Goal: Task Accomplishment & Management: Manage account settings

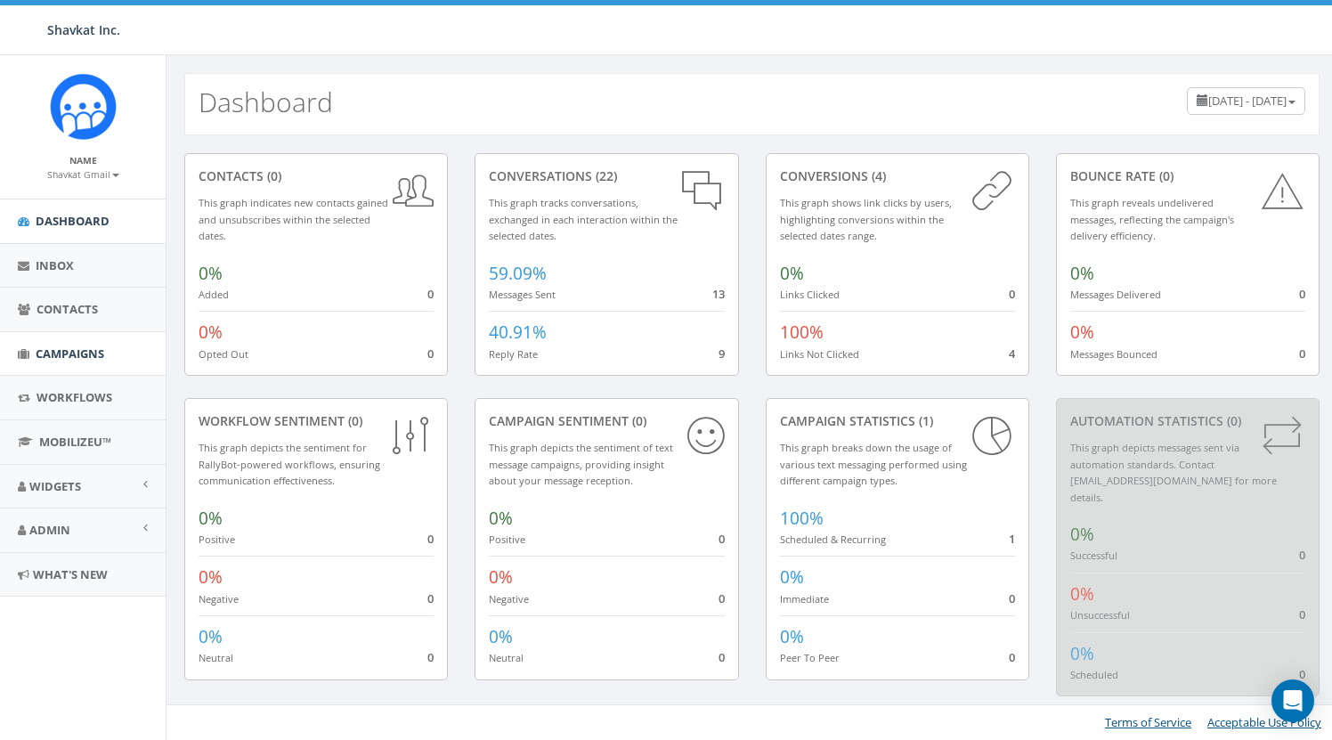
click at [69, 340] on link "Campaigns" at bounding box center [83, 354] width 166 height 44
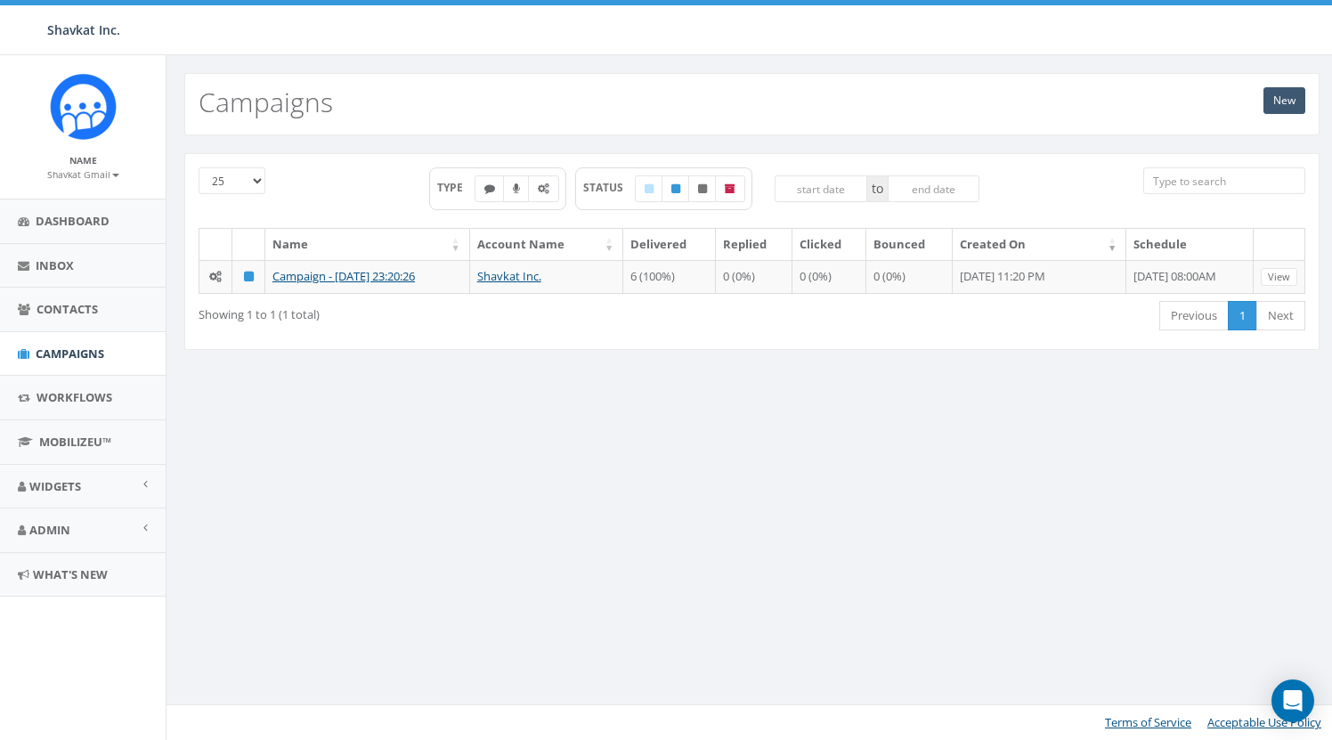
click at [1291, 98] on link "New" at bounding box center [1284, 100] width 42 height 27
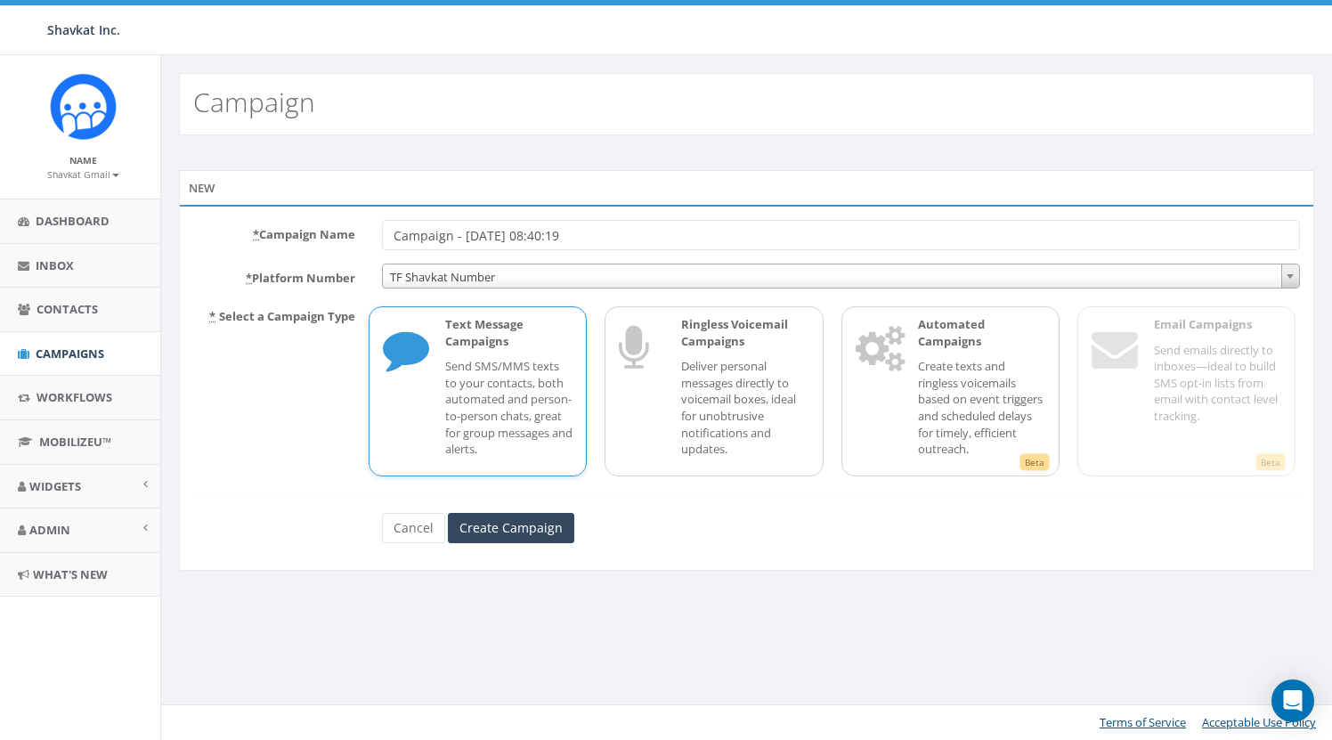
scroll to position [0, 5]
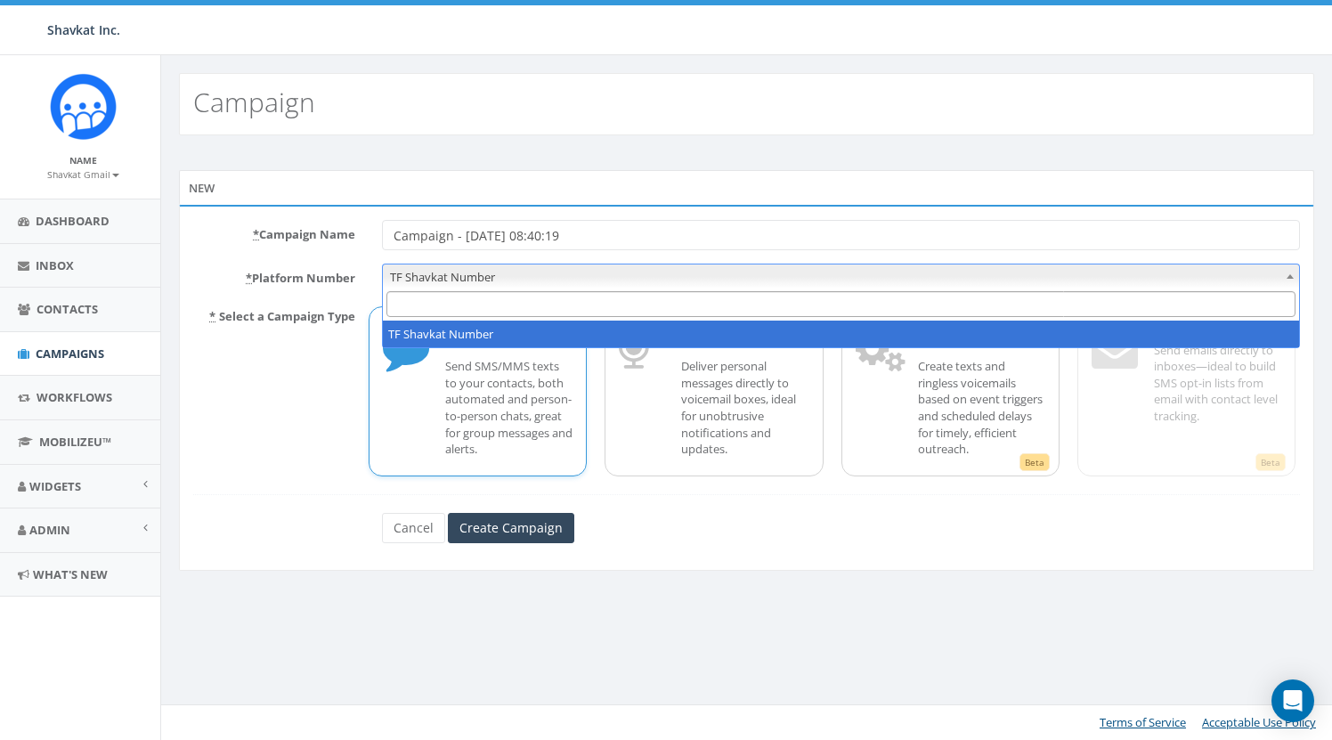
drag, startPoint x: 439, startPoint y: 274, endPoint x: 421, endPoint y: 274, distance: 17.8
click at [438, 275] on span "TF Shavkat Number" at bounding box center [841, 276] width 916 height 25
click at [329, 276] on label "* Platform Number" at bounding box center [274, 275] width 189 height 23
click at [382, 264] on select "TF Shavkat Number" at bounding box center [382, 264] width 1 height 1
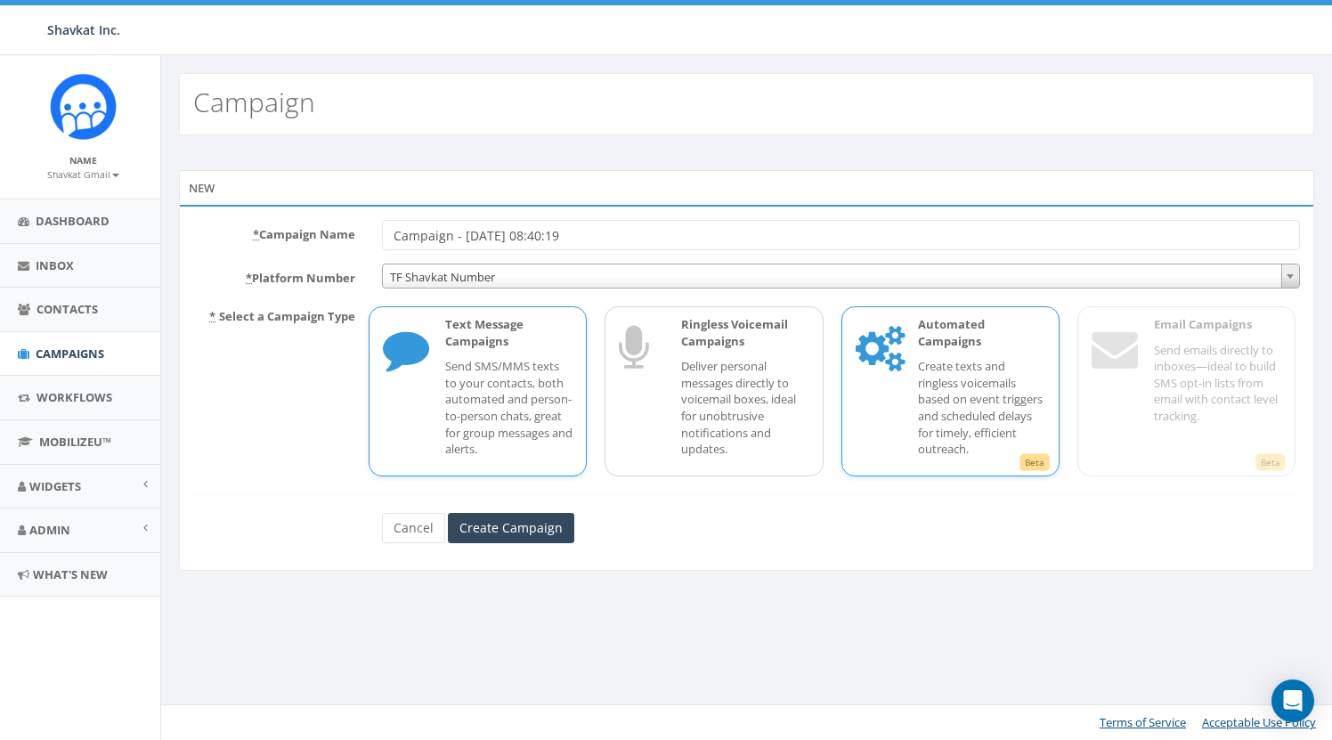
click at [928, 372] on p "Create texts and ringless voicemails based on event triggers and scheduled dela…" at bounding box center [981, 407] width 127 height 99
drag, startPoint x: 525, startPoint y: 519, endPoint x: 529, endPoint y: 535, distance: 16.4
click at [525, 519] on input "Create Campaign" at bounding box center [511, 528] width 126 height 30
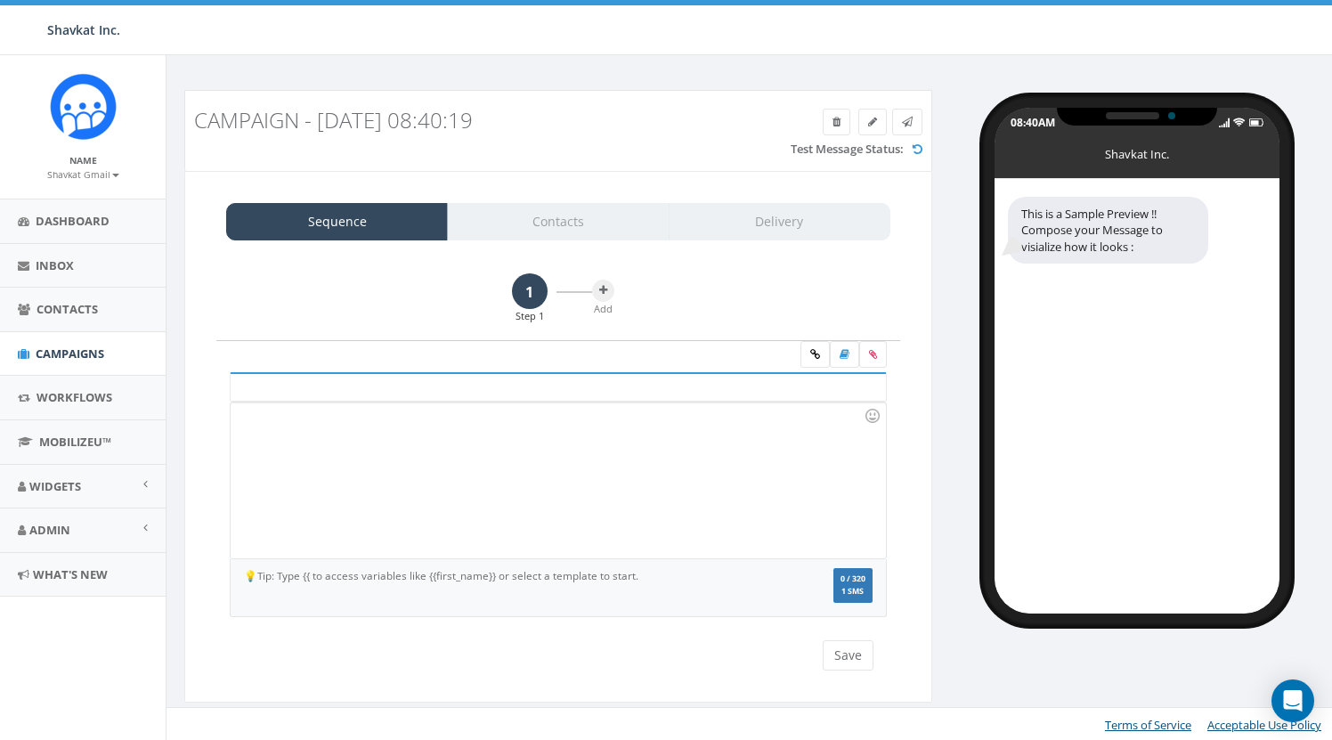
click at [637, 431] on div at bounding box center [558, 480] width 654 height 156
click at [917, 334] on div "1 Step 1 Add first step first step Recent Smileys & People Animals & Nature Foo…" at bounding box center [558, 472] width 719 height 433
click at [812, 353] on icon at bounding box center [815, 354] width 10 height 11
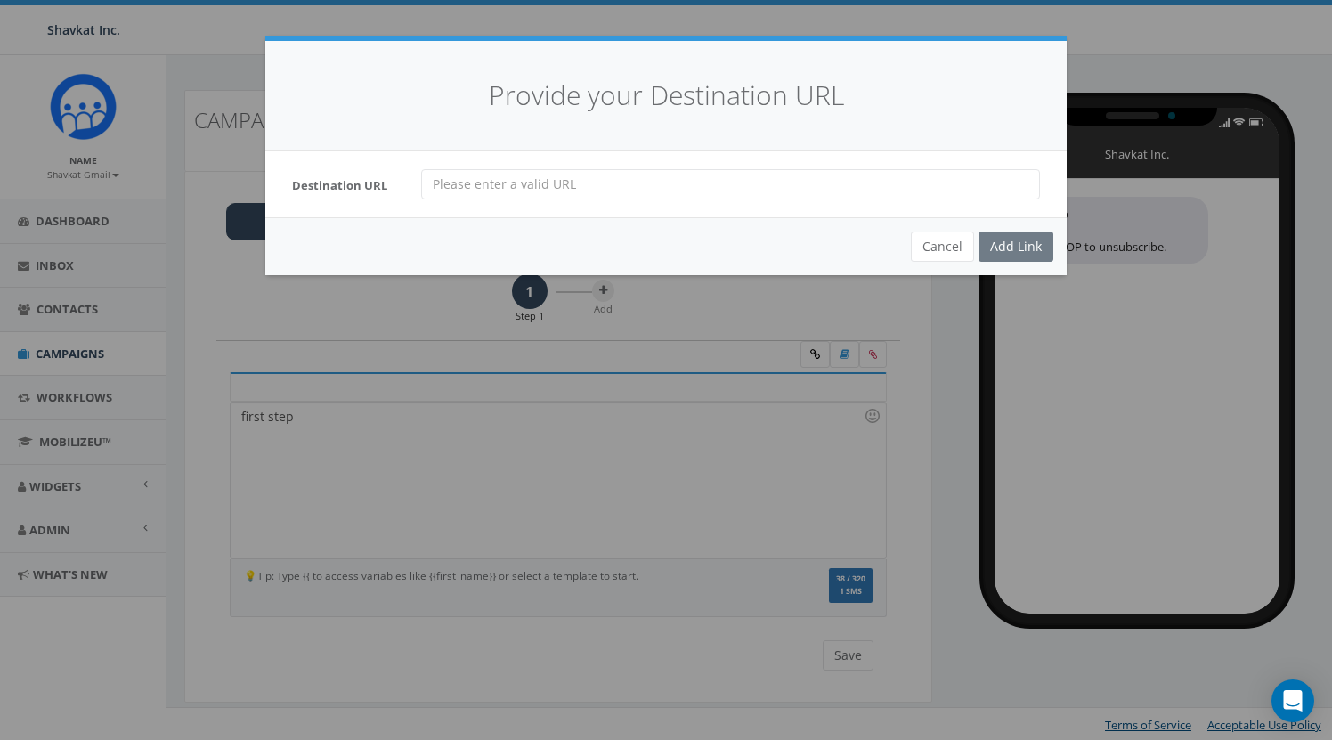
click at [540, 178] on input "url" at bounding box center [730, 184] width 619 height 30
drag, startPoint x: 955, startPoint y: 248, endPoint x: 522, endPoint y: 342, distance: 443.6
click at [955, 248] on button "Cancel" at bounding box center [942, 247] width 63 height 30
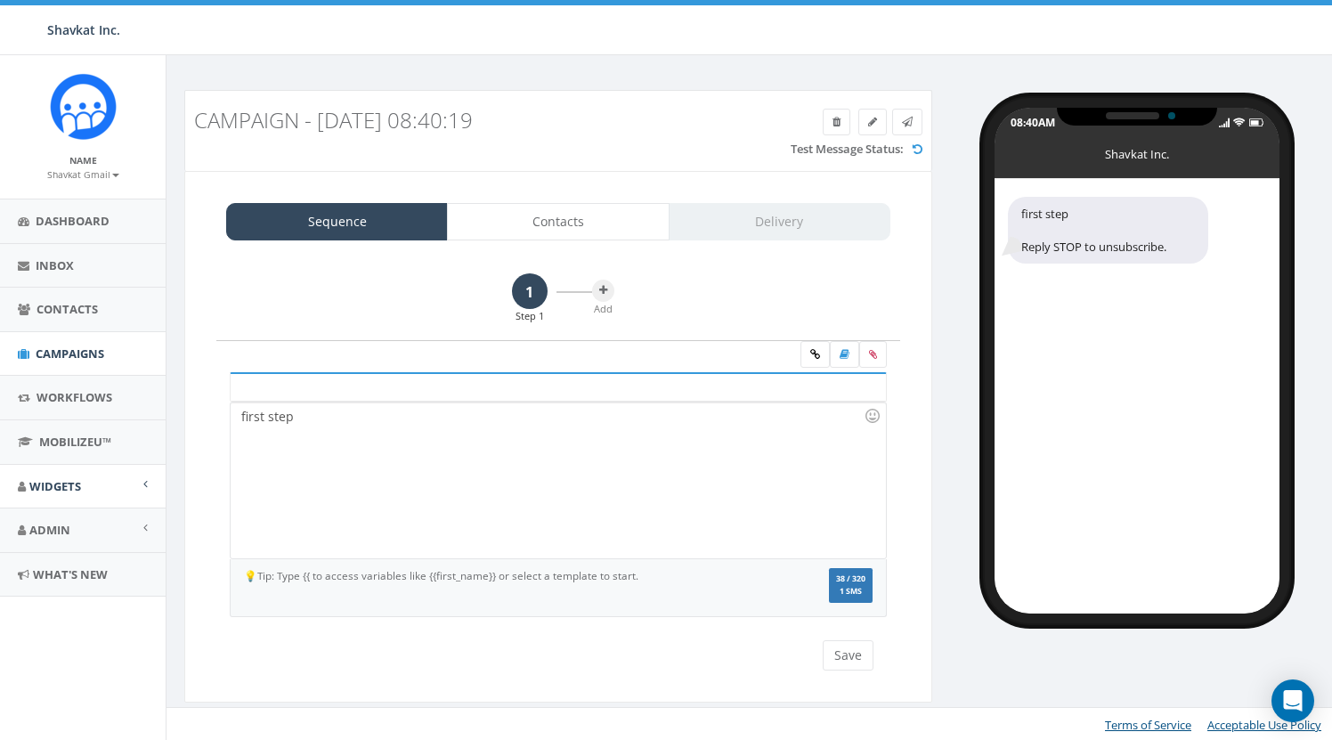
click at [55, 481] on span "Widgets" at bounding box center [55, 486] width 52 height 16
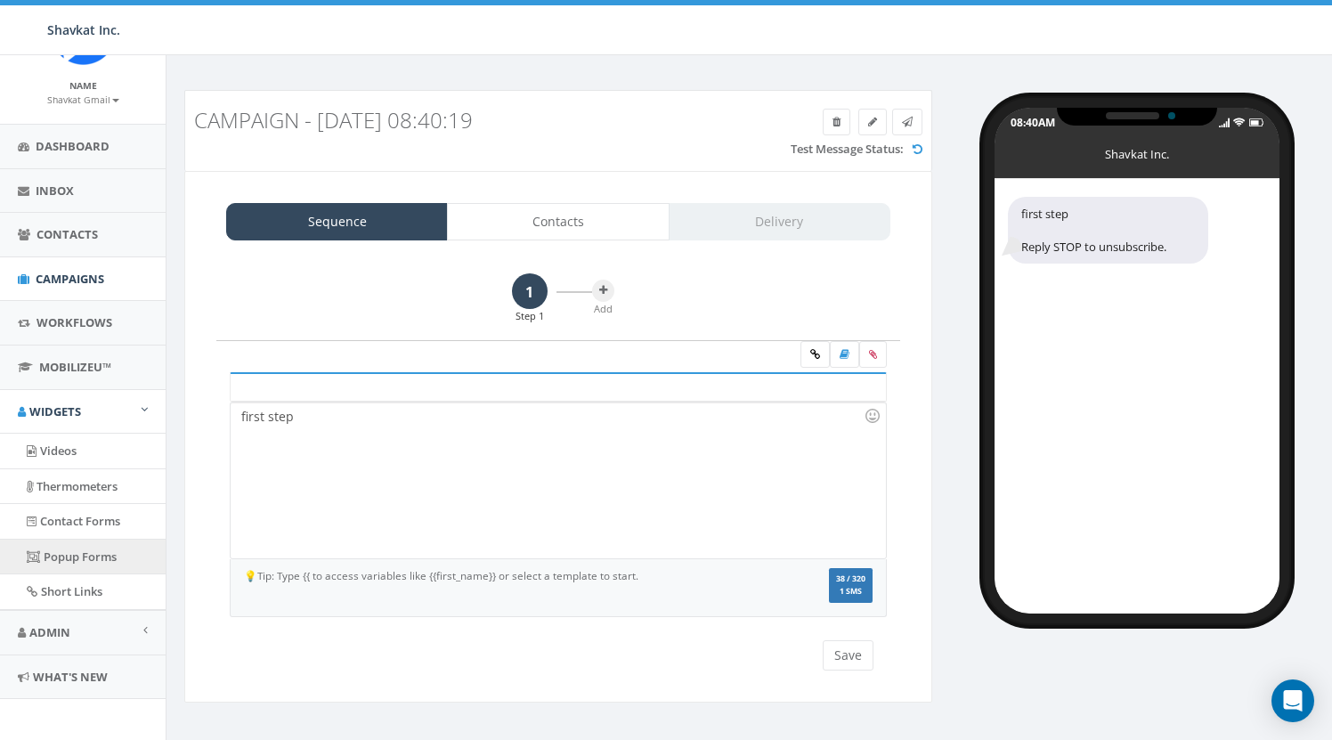
scroll to position [74, 0]
click at [73, 582] on link "Short Links" at bounding box center [83, 592] width 166 height 35
click at [823, 347] on link at bounding box center [814, 354] width 29 height 27
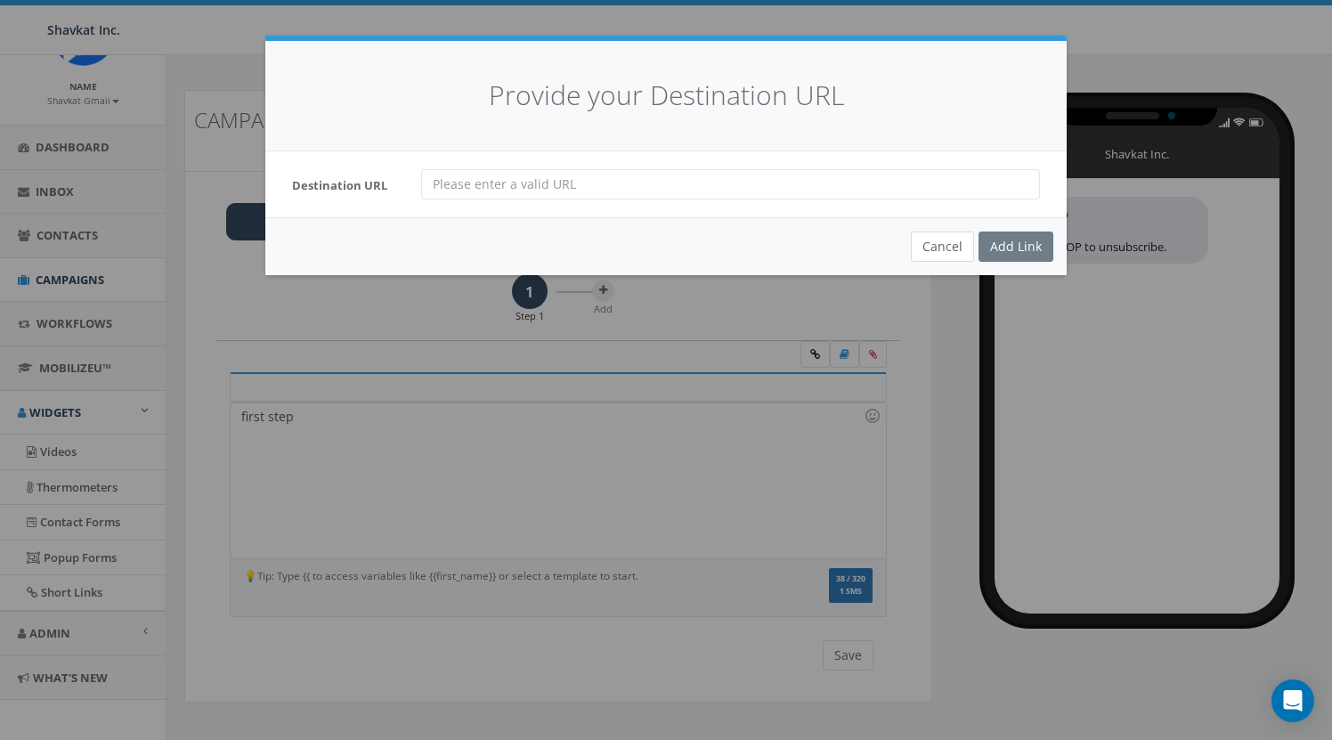
click at [939, 253] on button "Cancel" at bounding box center [942, 247] width 63 height 30
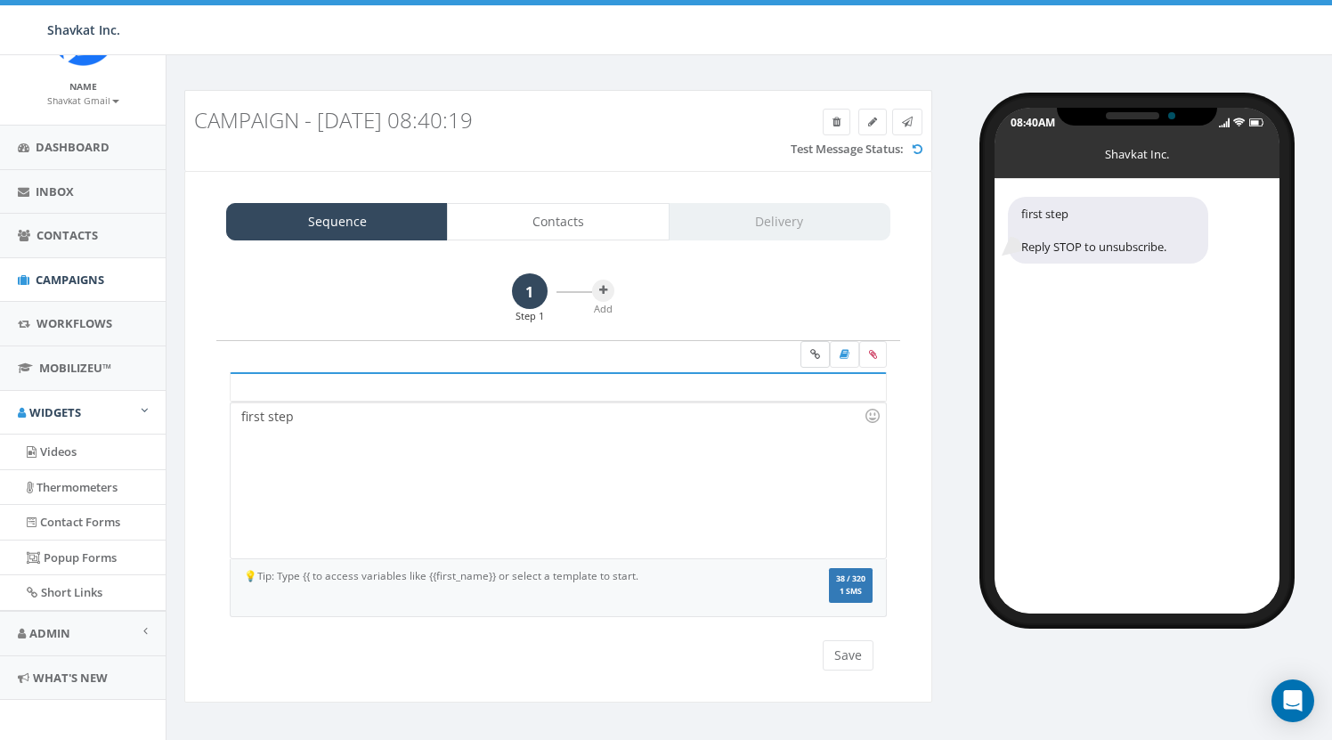
click at [809, 362] on link at bounding box center [814, 354] width 29 height 27
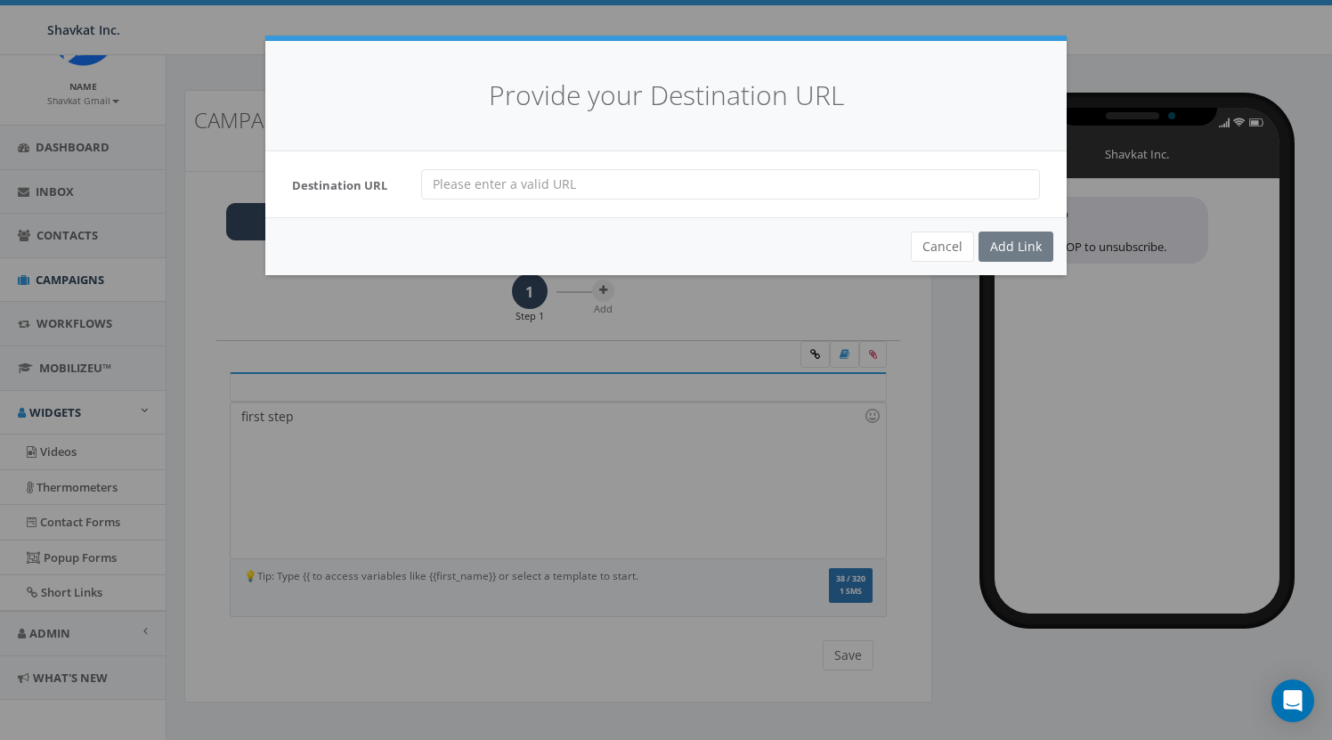
click at [546, 187] on input "url" at bounding box center [730, 184] width 619 height 30
drag, startPoint x: 502, startPoint y: 181, endPoint x: 467, endPoint y: 271, distance: 96.4
click at [363, 180] on div "Destination URL https://google.com" at bounding box center [666, 184] width 775 height 30
paste input "etbootstrap"
type input "https://getbootstrap.com"
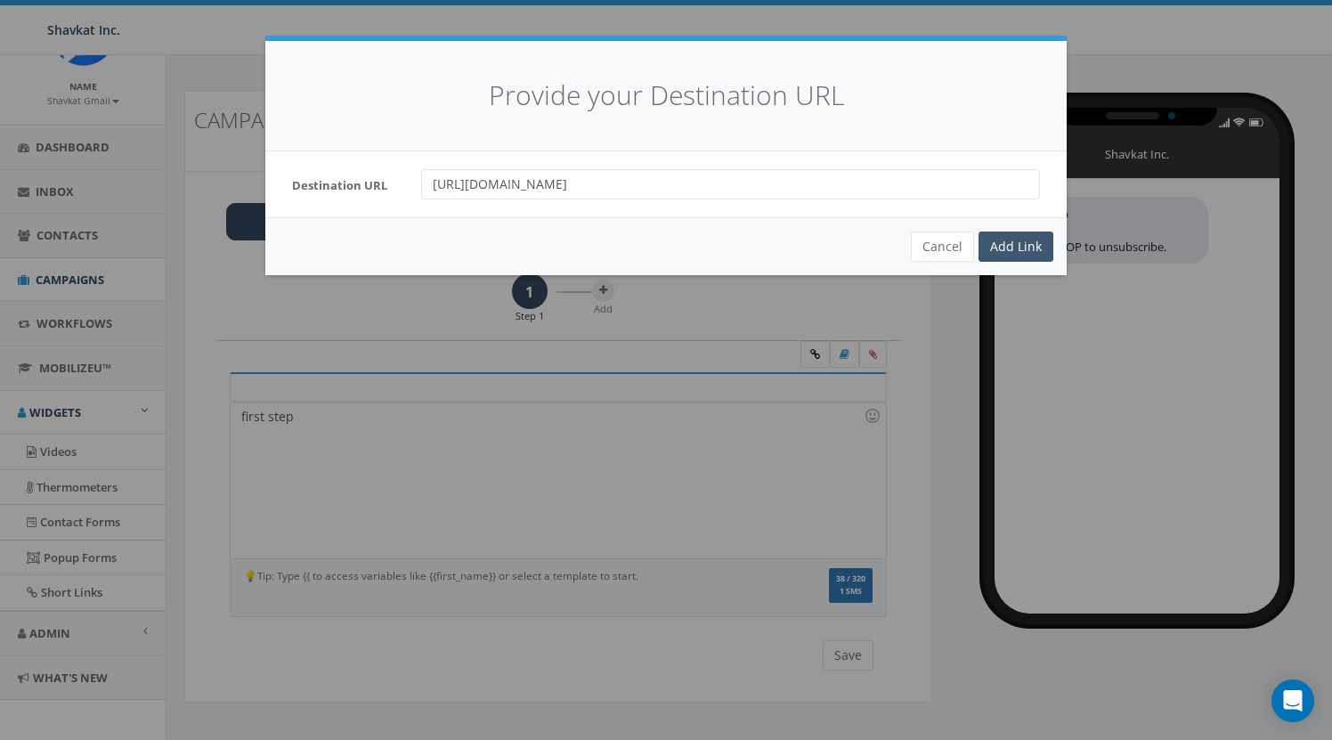
click at [1022, 240] on div "Add Link" at bounding box center [1016, 247] width 75 height 30
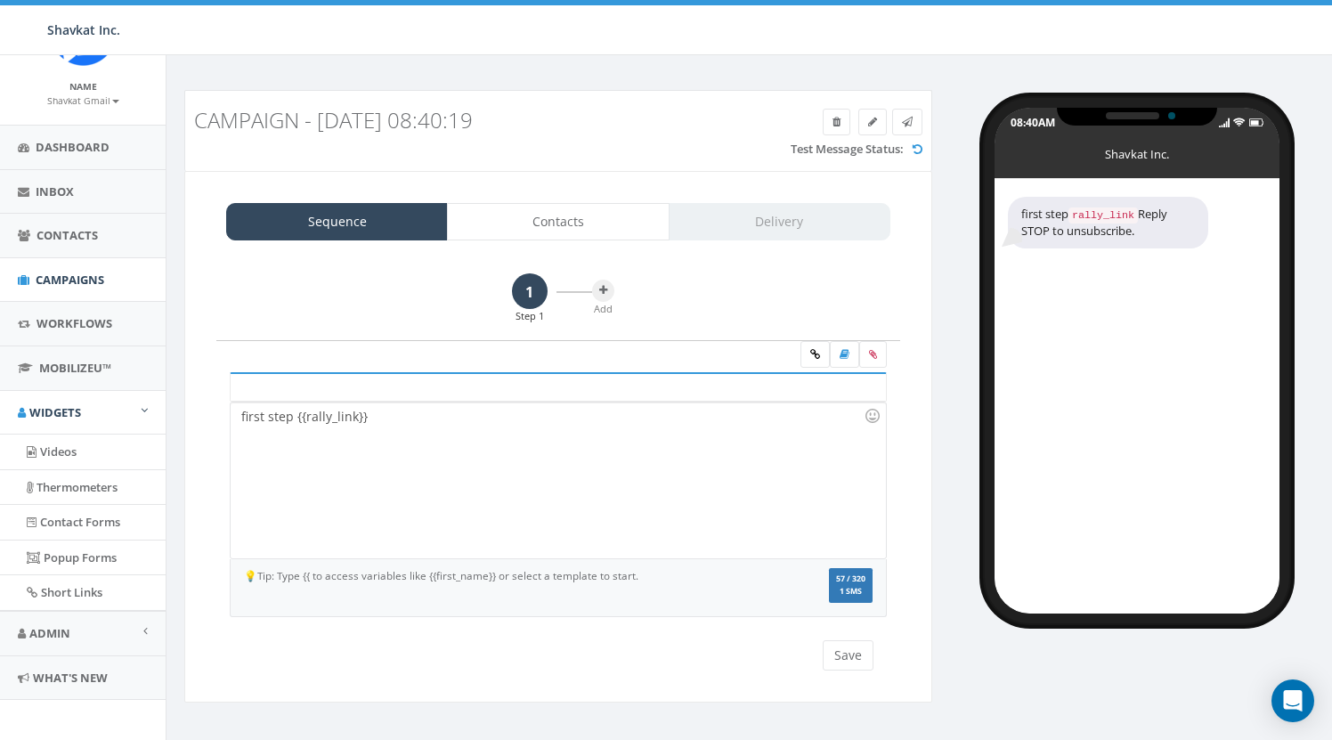
scroll to position [6, 0]
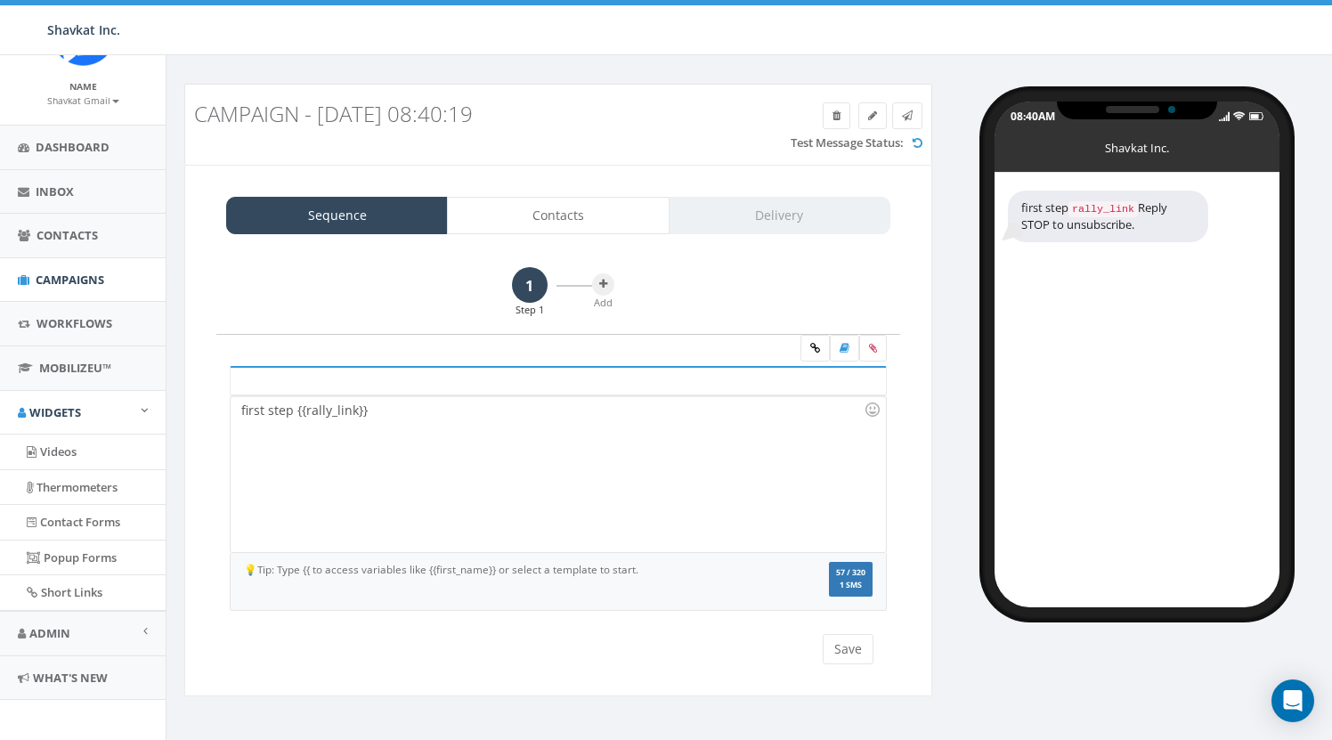
click at [696, 431] on div "first step {{rally_link}}" at bounding box center [558, 474] width 654 height 156
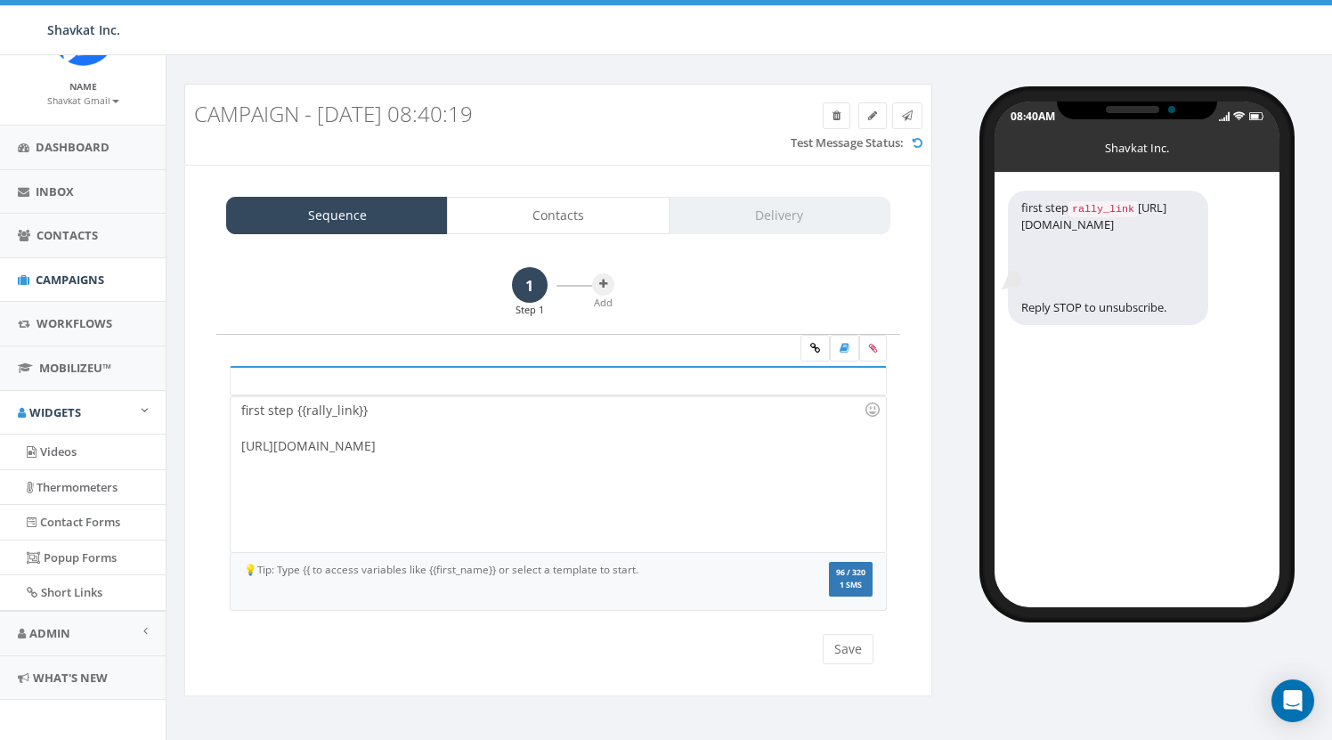
drag, startPoint x: 814, startPoint y: 348, endPoint x: 814, endPoint y: 360, distance: 11.6
click at [812, 349] on icon at bounding box center [815, 348] width 10 height 11
click at [402, 445] on div "first step {{rally_link}} https://rclink.co/link/alsdkfjasdf" at bounding box center [558, 474] width 654 height 156
drag, startPoint x: 402, startPoint y: 445, endPoint x: 402, endPoint y: 494, distance: 49.0
click at [402, 445] on div "first step {{rally_link}} https://rclink.co/link/alsdkfjasdf" at bounding box center [558, 474] width 654 height 156
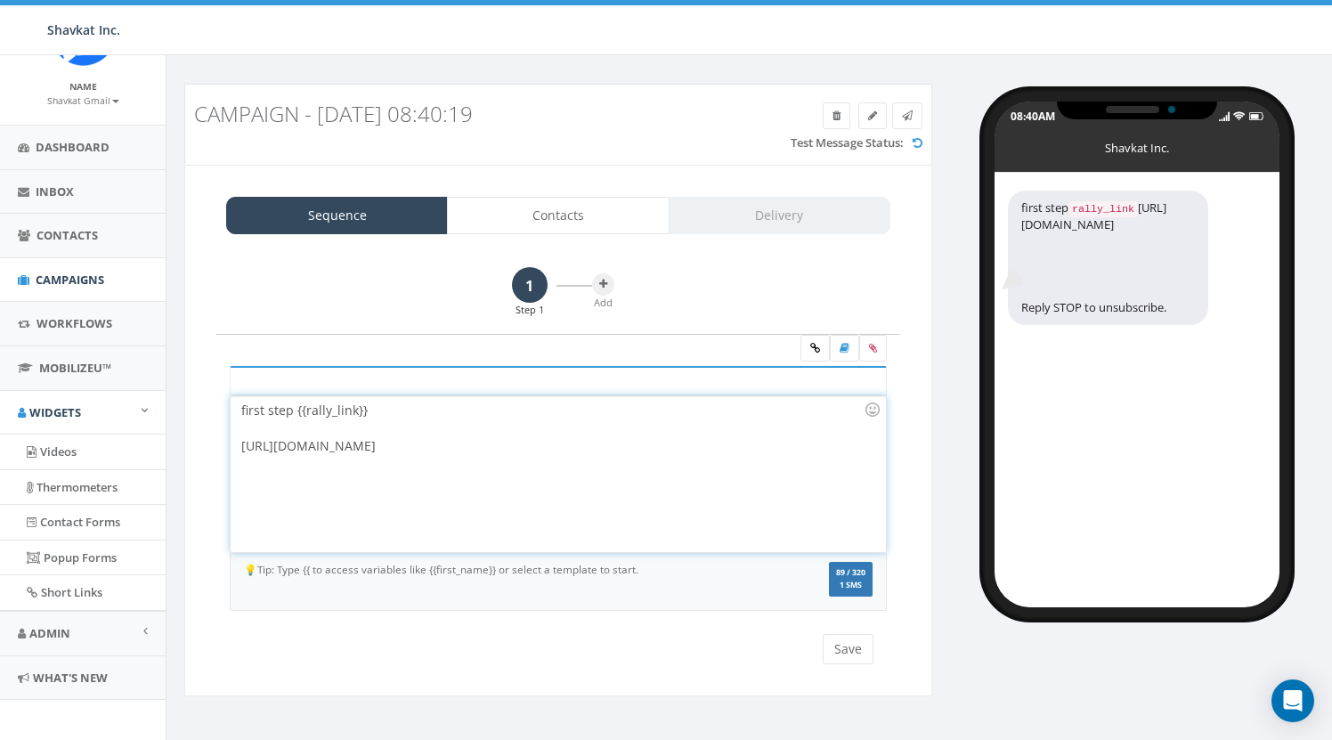
click at [536, 443] on div "first step {{rally_link}} https://giv.now/my-campaign" at bounding box center [558, 474] width 654 height 156
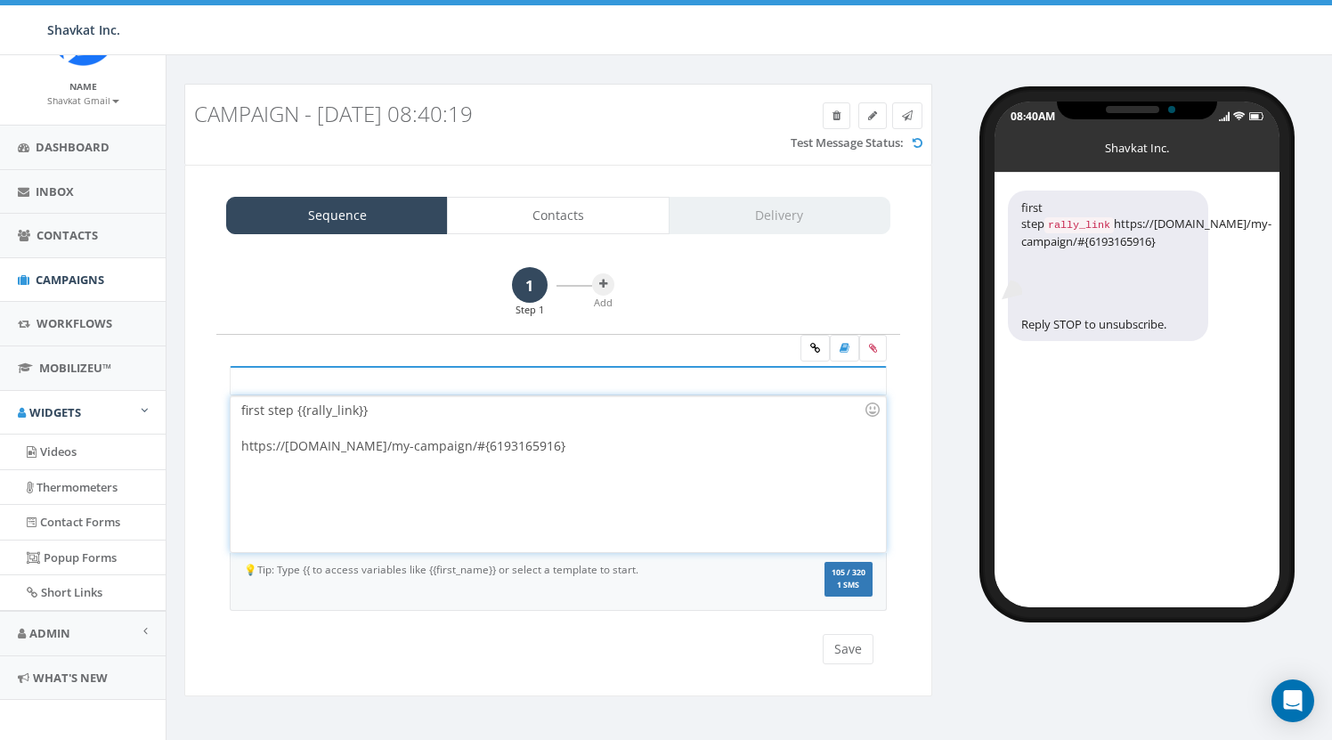
click at [376, 425] on div at bounding box center [552, 428] width 622 height 18
click at [557, 448] on div "first step {{rally_link}} https://giv.now//#{6193165916}" at bounding box center [558, 474] width 654 height 156
click at [814, 343] on icon at bounding box center [815, 348] width 10 height 11
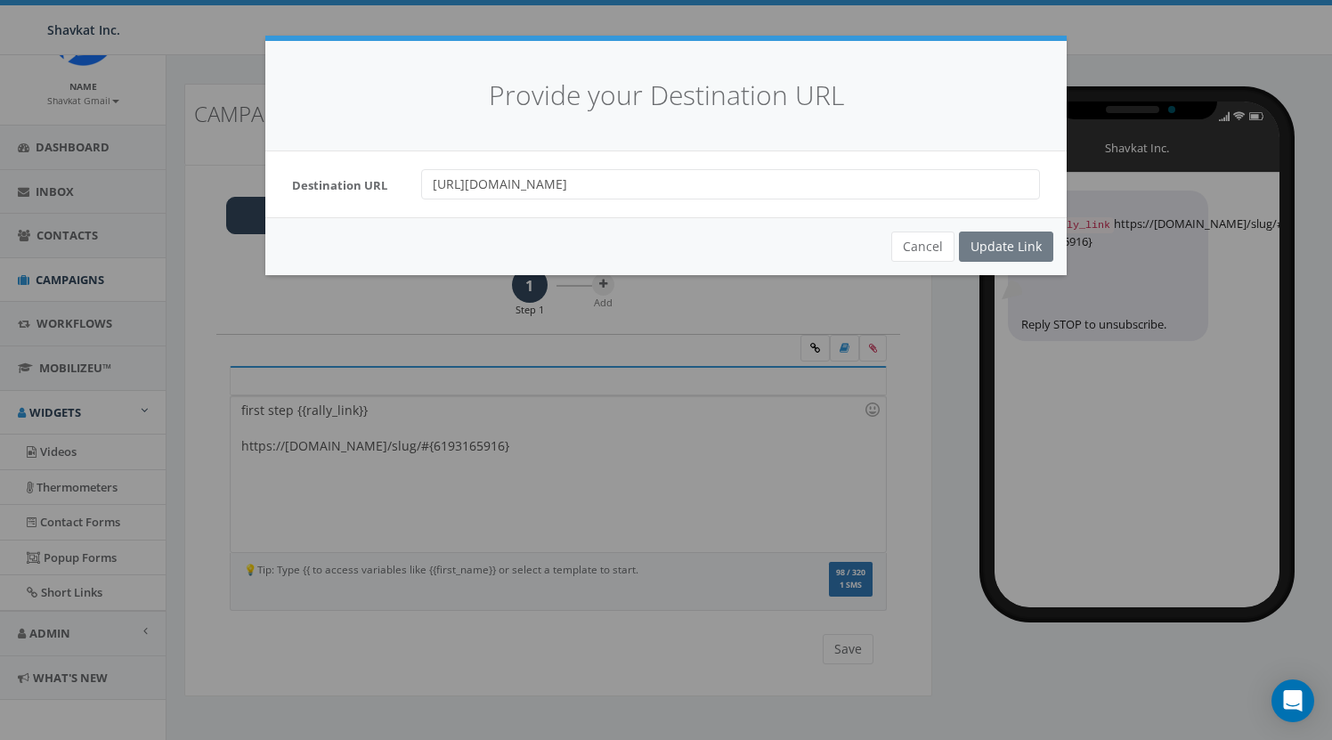
drag, startPoint x: 432, startPoint y: 184, endPoint x: 658, endPoint y: 191, distance: 226.2
click at [657, 191] on input "https://getbootstrap.com" at bounding box center [730, 184] width 619 height 30
click at [578, 211] on div "Destination URL https://getbootstrap.com" at bounding box center [665, 184] width 801 height 66
click at [924, 249] on button "Cancel" at bounding box center [922, 247] width 63 height 30
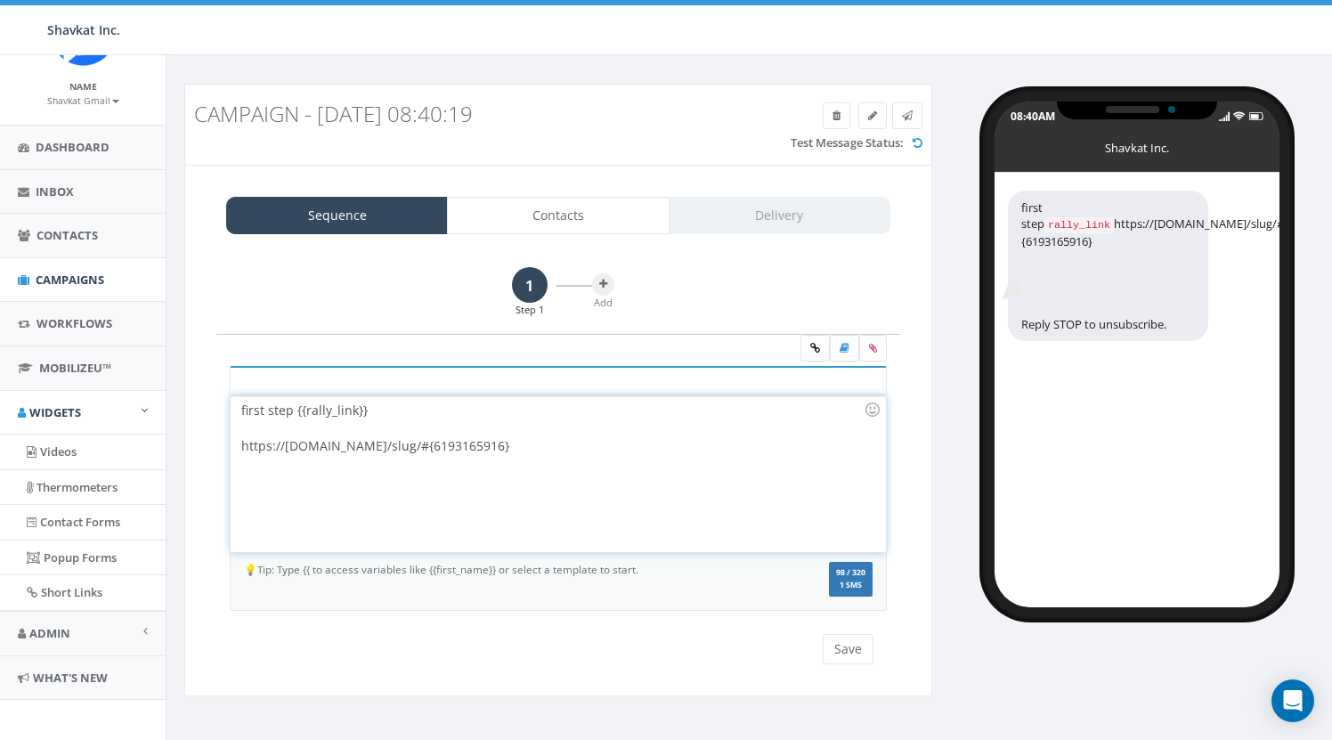
drag, startPoint x: 361, startPoint y: 448, endPoint x: 370, endPoint y: 499, distance: 51.5
click at [361, 448] on div "first step {{rally_link}} https://giv.now/slug/#{6193165916}" at bounding box center [558, 474] width 654 height 156
click at [808, 348] on link at bounding box center [814, 348] width 29 height 27
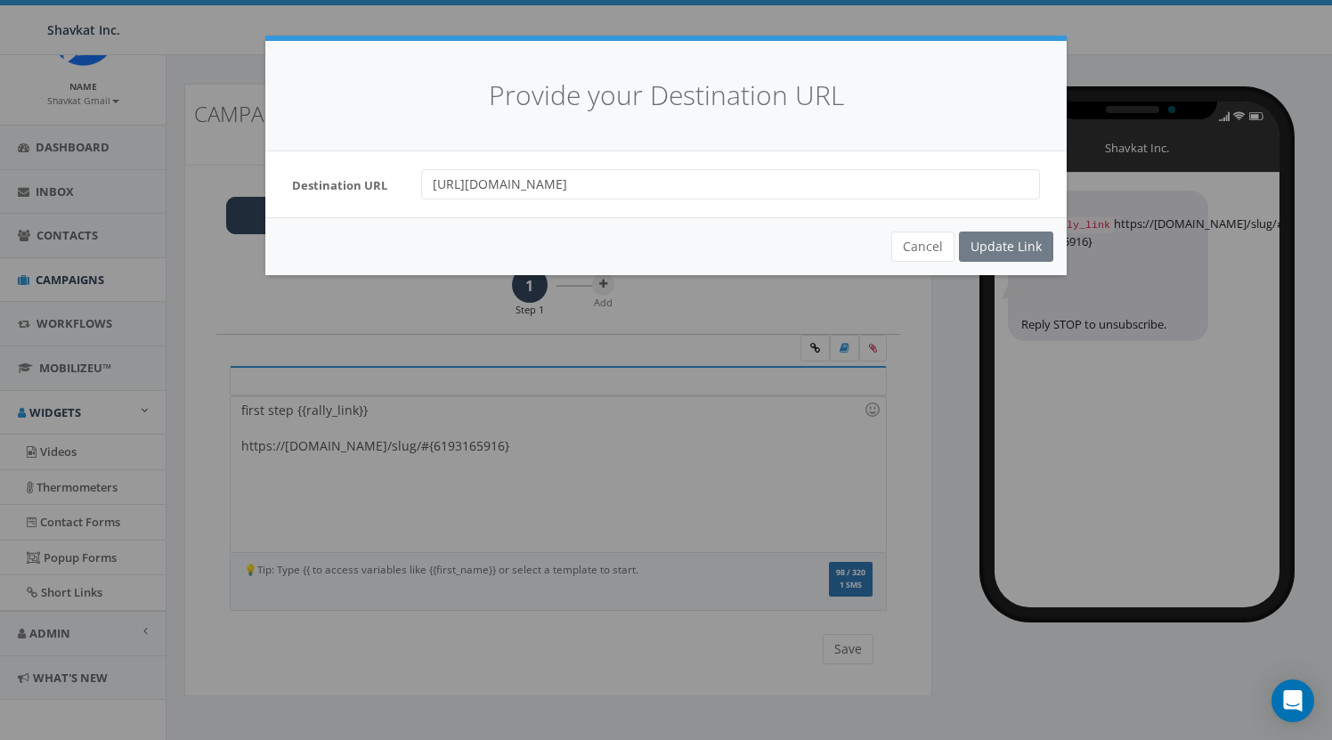
drag, startPoint x: 442, startPoint y: 181, endPoint x: 402, endPoint y: 186, distance: 40.4
click at [390, 183] on div "Destination URL https://getbootstrap.com" at bounding box center [666, 184] width 775 height 30
click at [938, 247] on button "Cancel" at bounding box center [922, 247] width 63 height 30
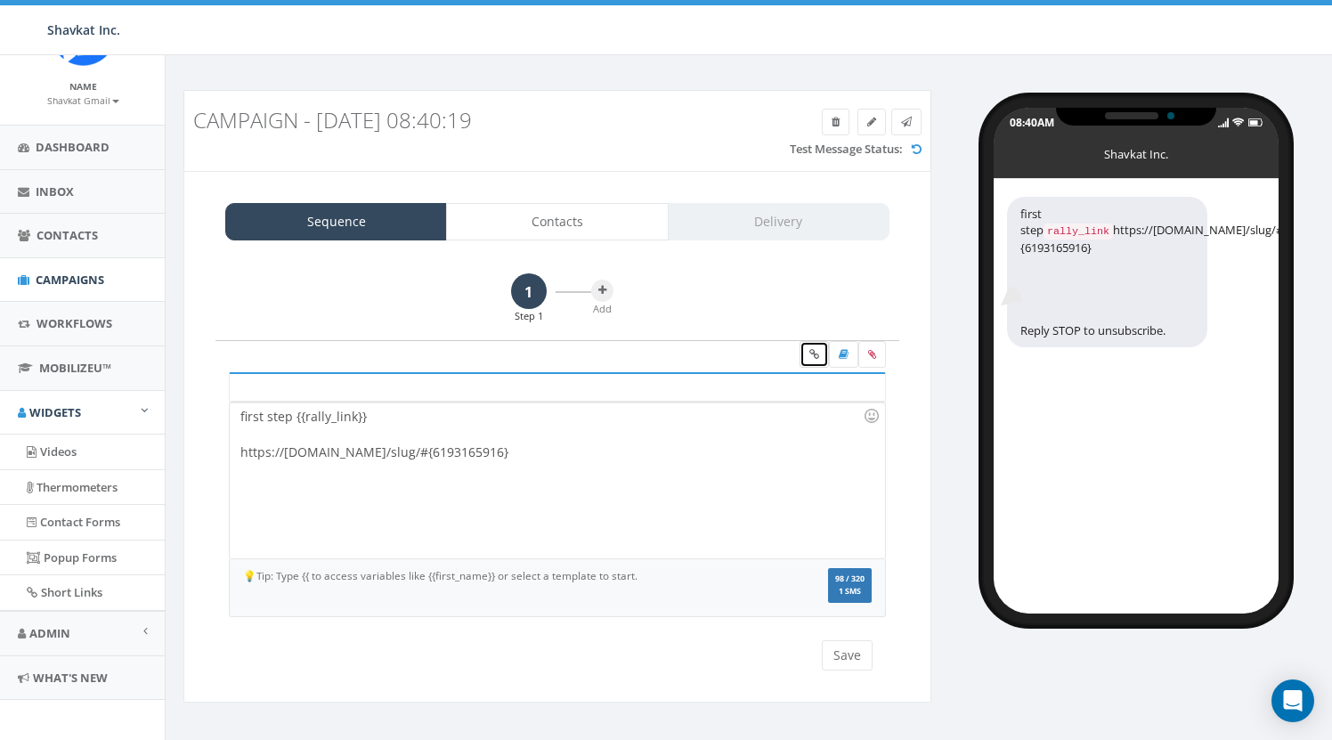
scroll to position [0, 1]
click at [77, 274] on span "Campaigns" at bounding box center [70, 280] width 69 height 16
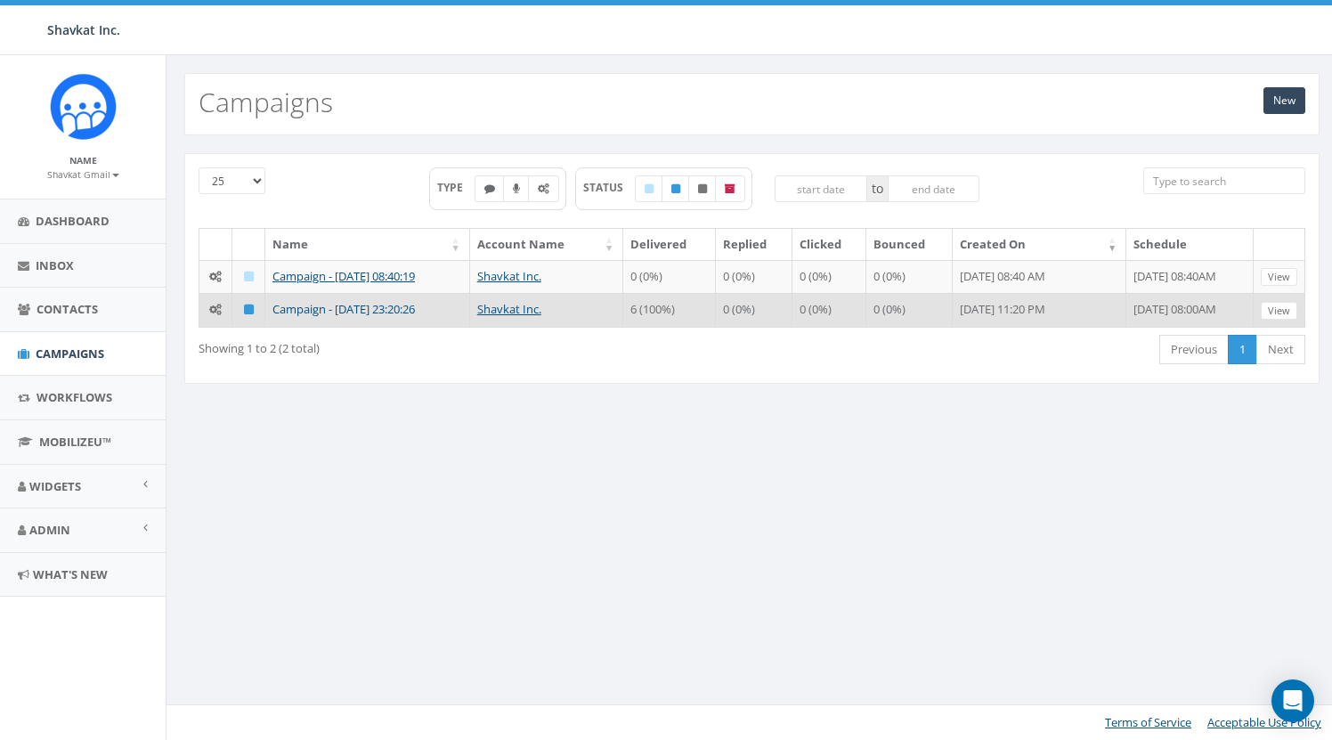
click at [389, 306] on link "Campaign - [DATE] 23:20:26" at bounding box center [343, 309] width 142 height 16
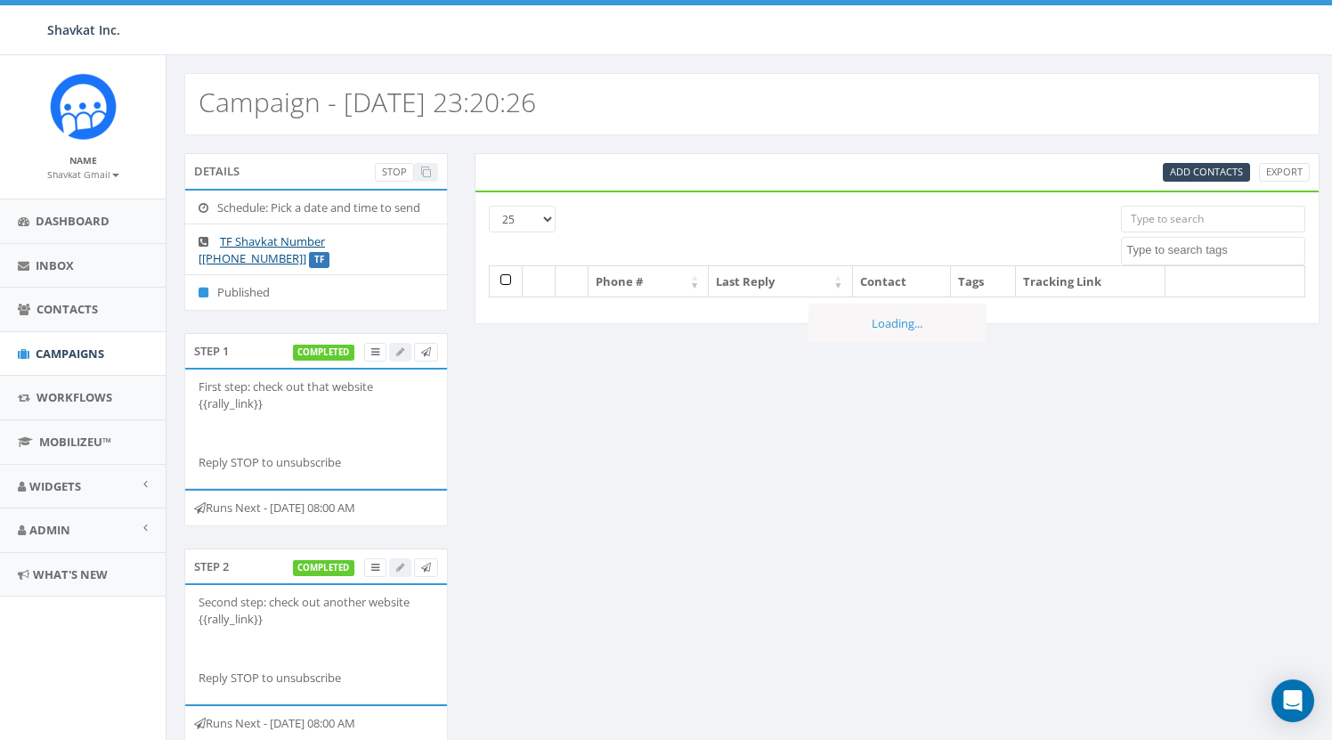
select select
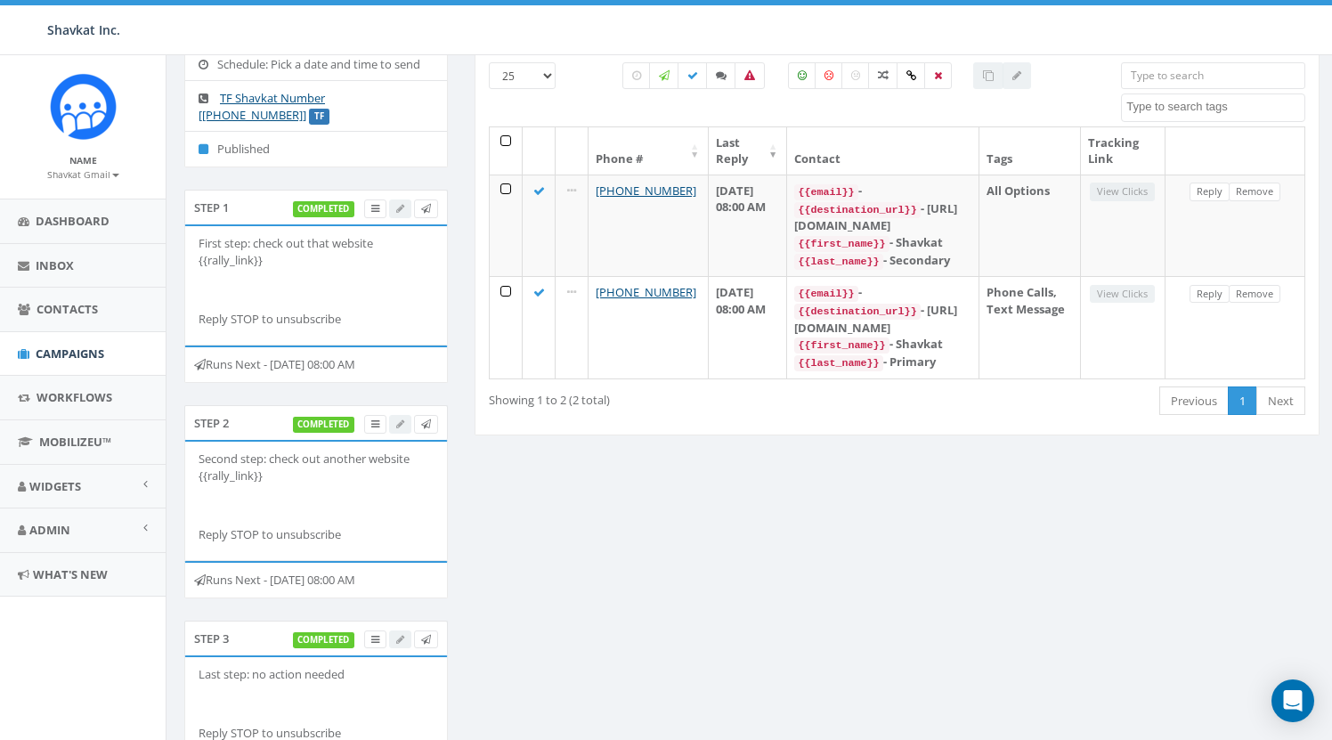
scroll to position [158, 0]
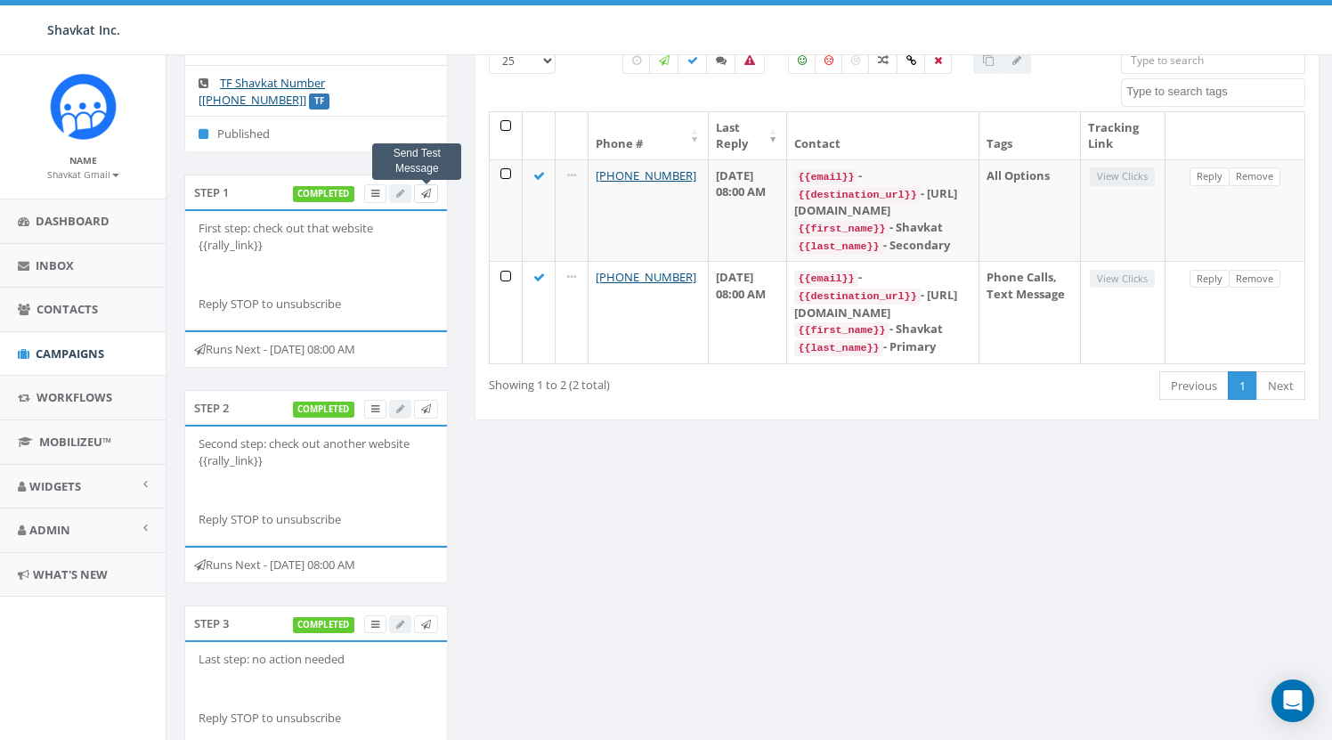
click at [427, 194] on icon at bounding box center [426, 194] width 10 height 10
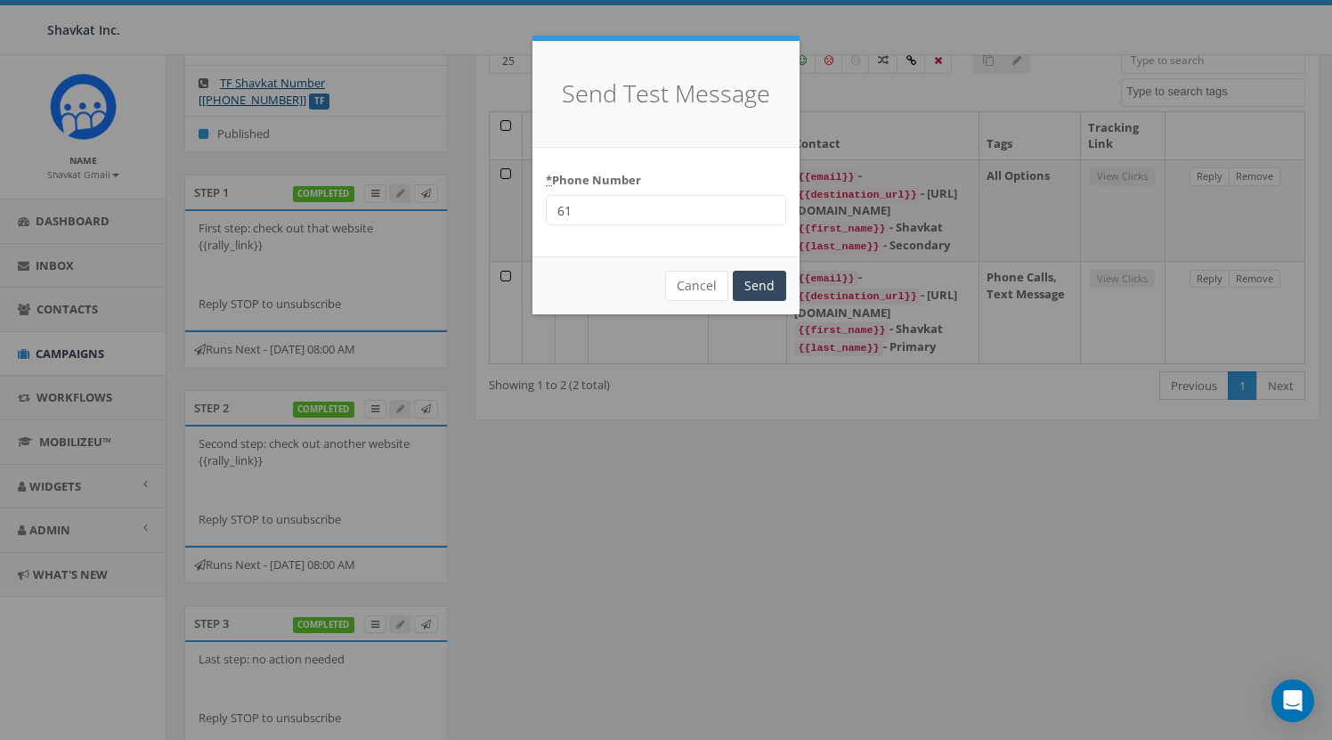
type input "6"
type input "8587365358"
click at [754, 285] on input "Send" at bounding box center [759, 286] width 53 height 30
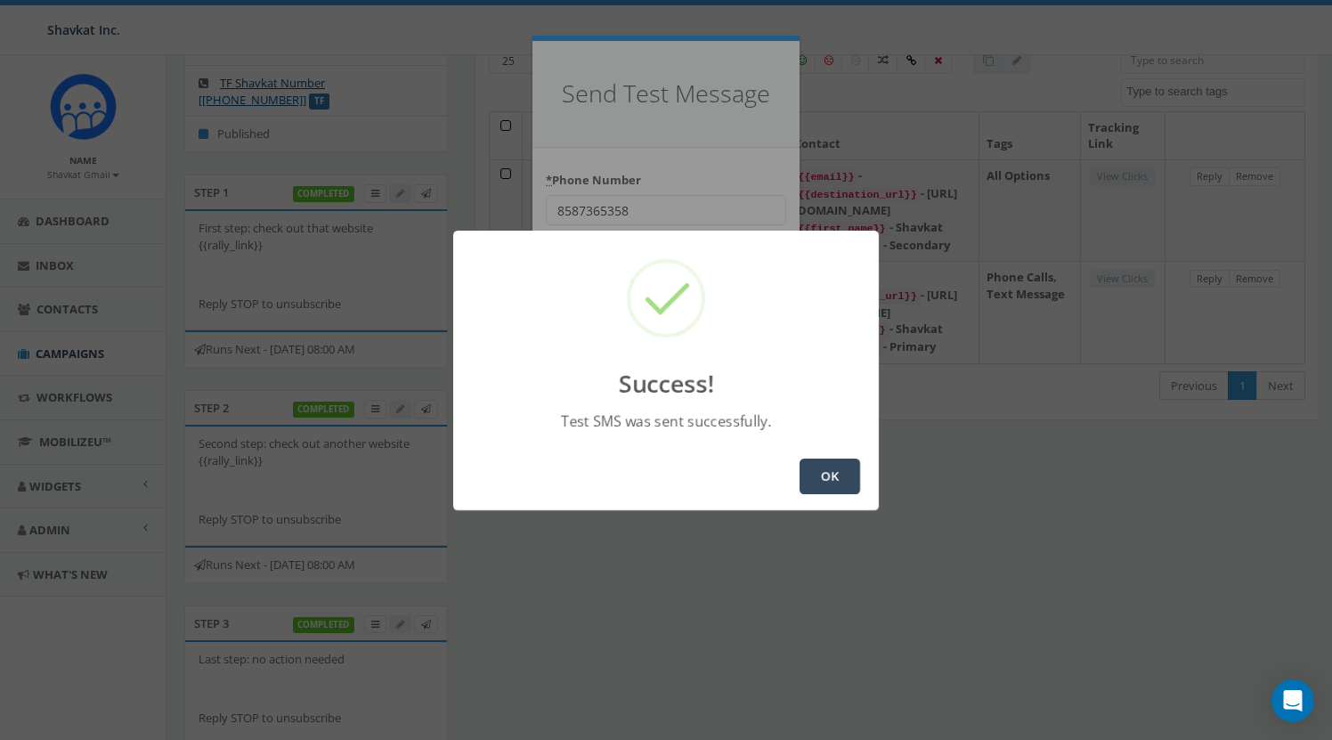
click at [830, 477] on button "OK" at bounding box center [830, 477] width 61 height 36
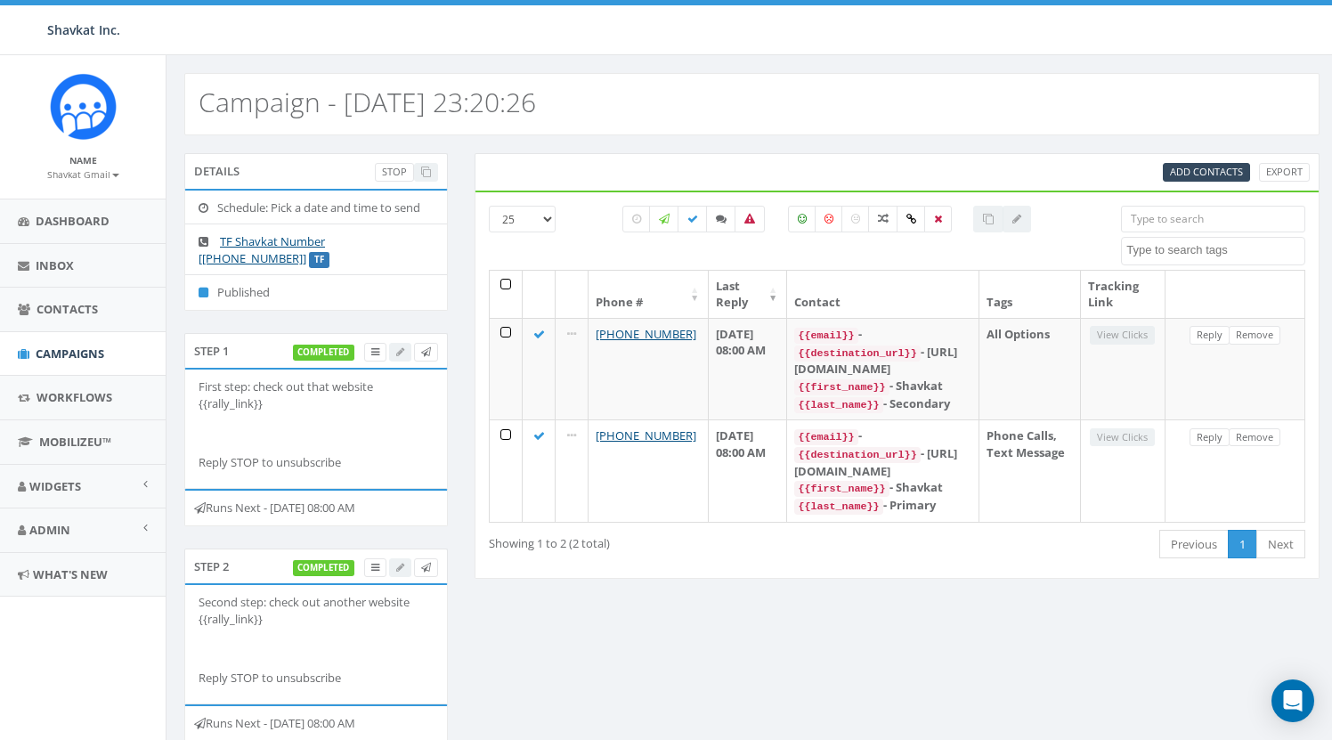
select select
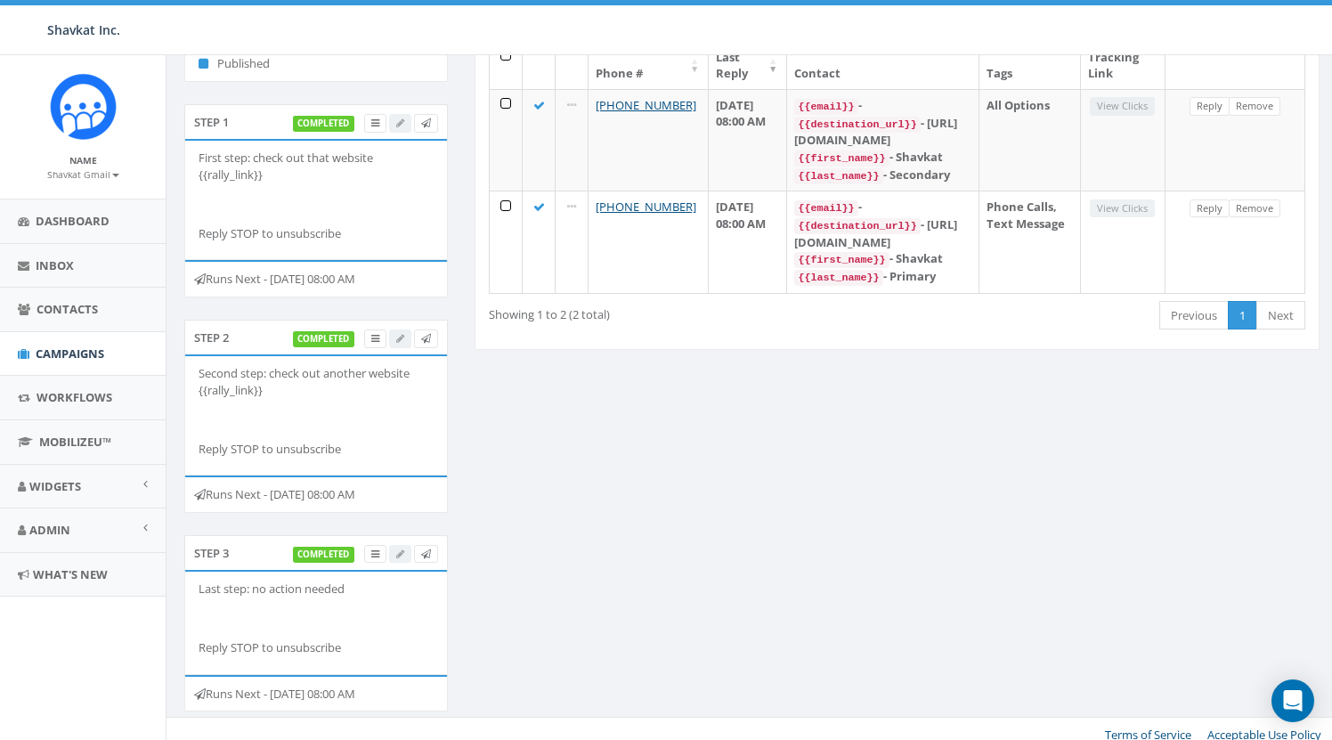
scroll to position [228, 0]
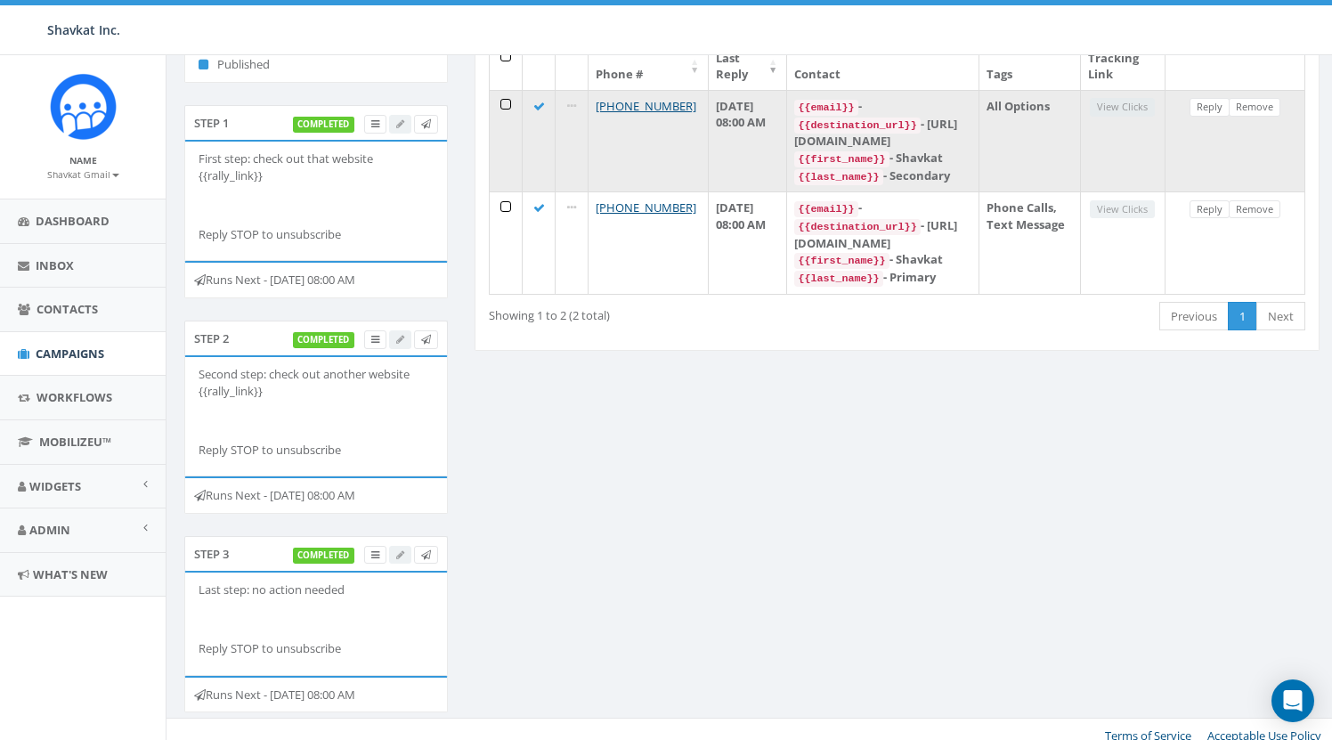
drag, startPoint x: 932, startPoint y: 138, endPoint x: 979, endPoint y: 137, distance: 47.2
click at [971, 137] on div "{{destination_url}} - [URL][DOMAIN_NAME]" at bounding box center [882, 133] width 176 height 34
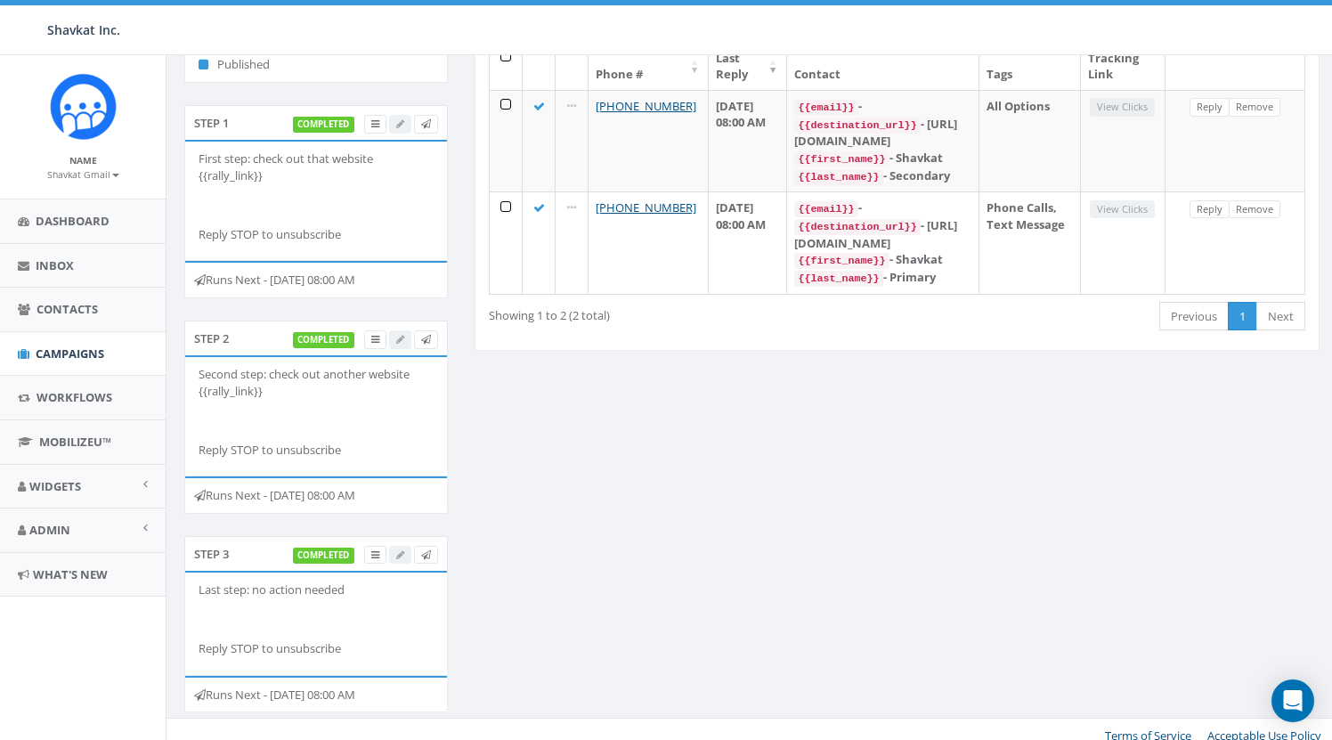
click at [474, 371] on div "Details Stop Schedule: Pick a date and time to send TF Shavkat Number [[PHONE_N…" at bounding box center [752, 329] width 1162 height 809
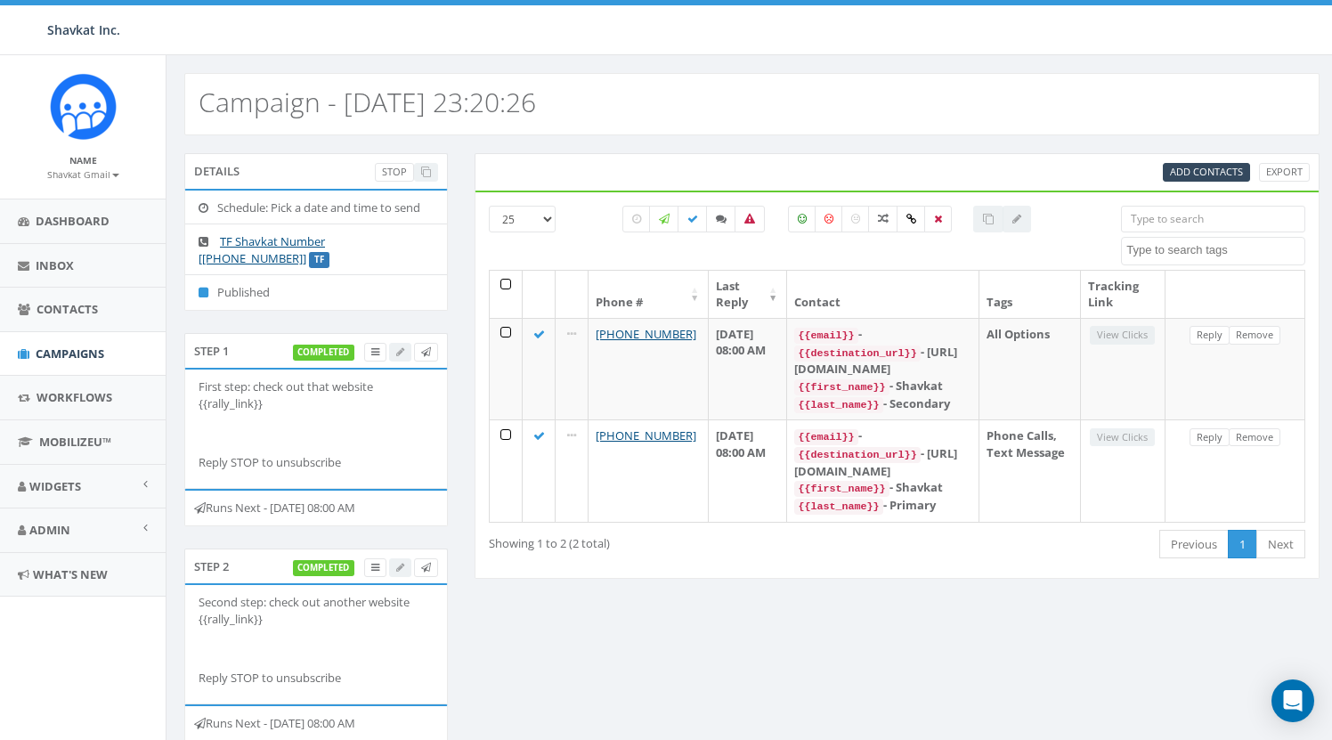
scroll to position [0, 0]
click at [69, 356] on span "Campaigns" at bounding box center [70, 353] width 69 height 16
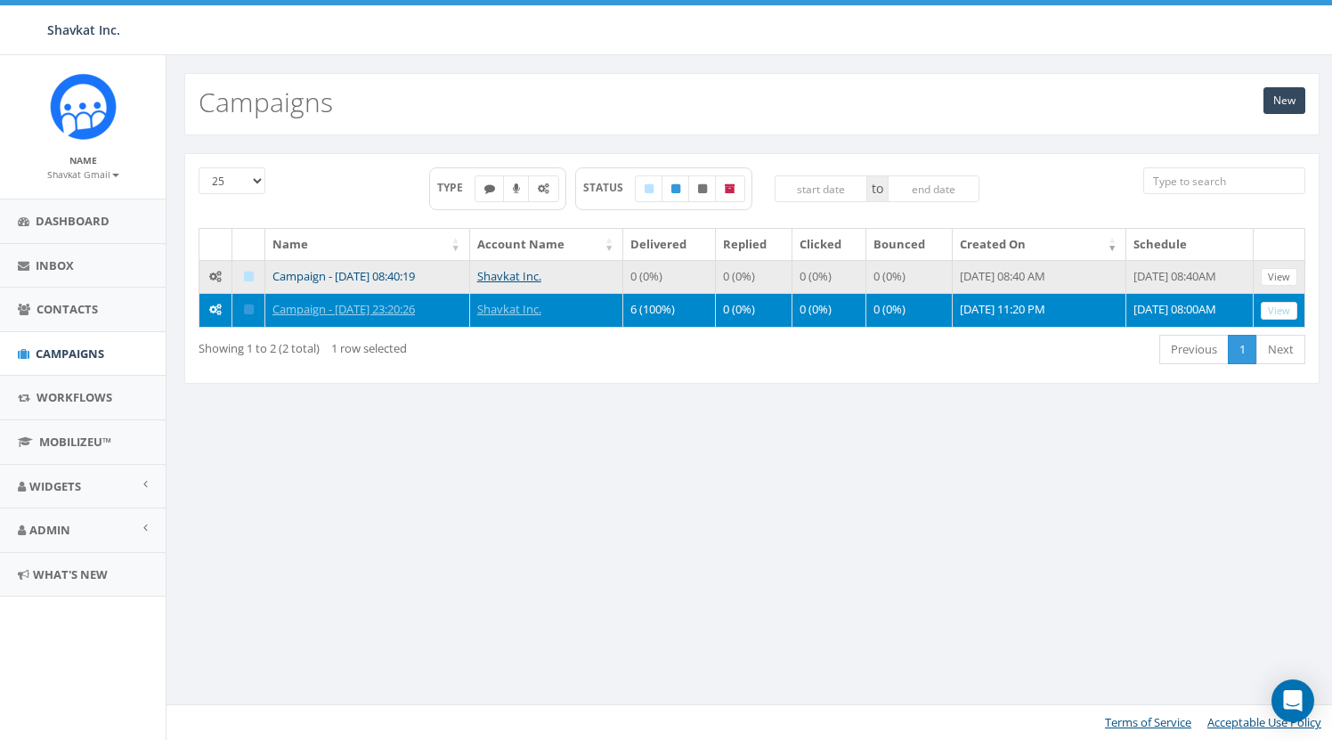
click at [415, 276] on link "Campaign - [DATE] 08:40:19" at bounding box center [343, 276] width 142 height 16
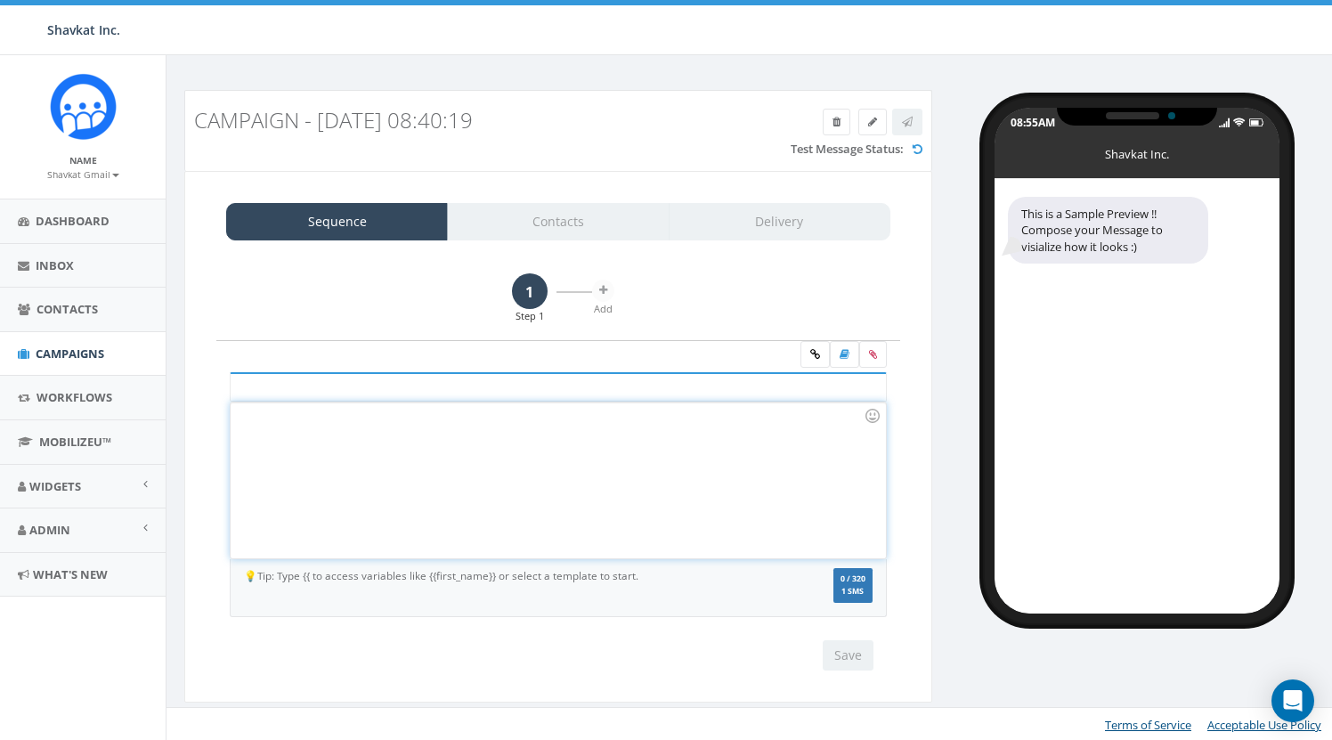
click at [669, 445] on div at bounding box center [558, 480] width 654 height 156
click at [814, 357] on link at bounding box center [814, 354] width 29 height 27
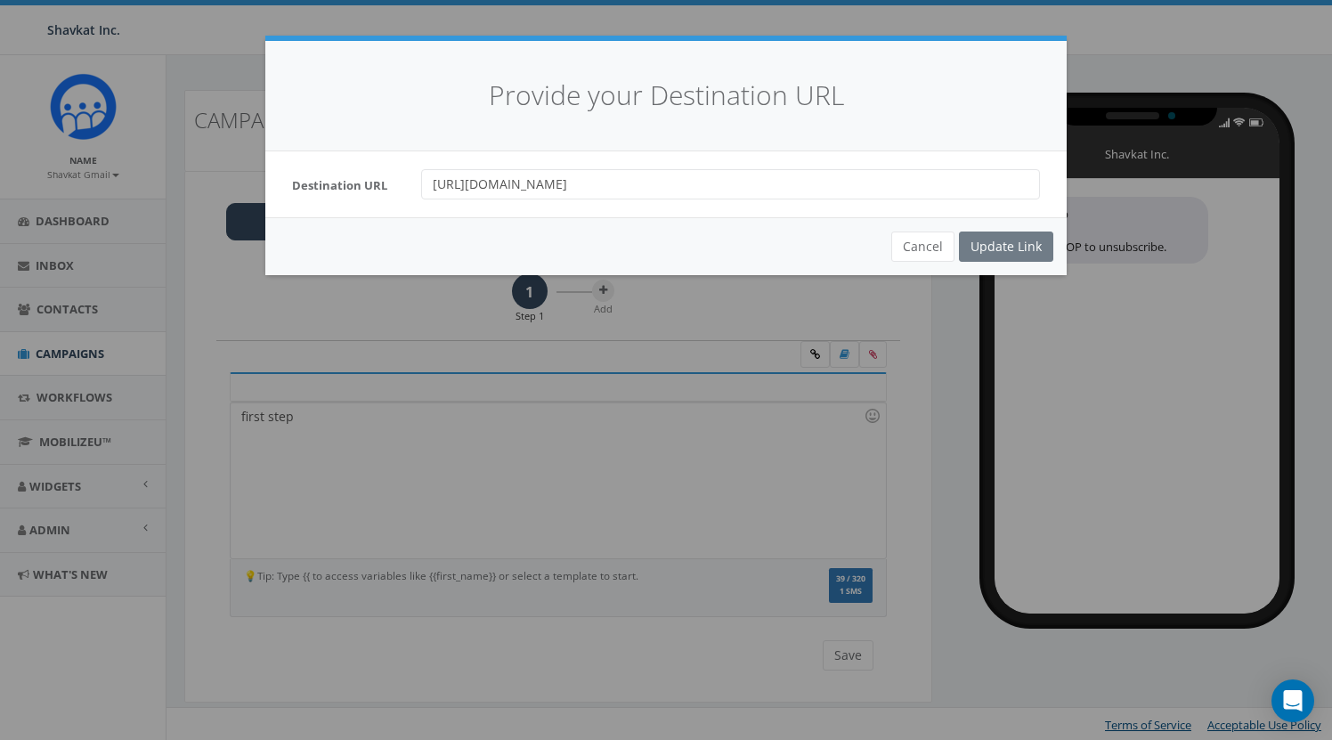
click at [612, 188] on input "https://getbootstrap.com" at bounding box center [730, 184] width 619 height 30
click at [930, 249] on button "Cancel" at bounding box center [922, 247] width 63 height 30
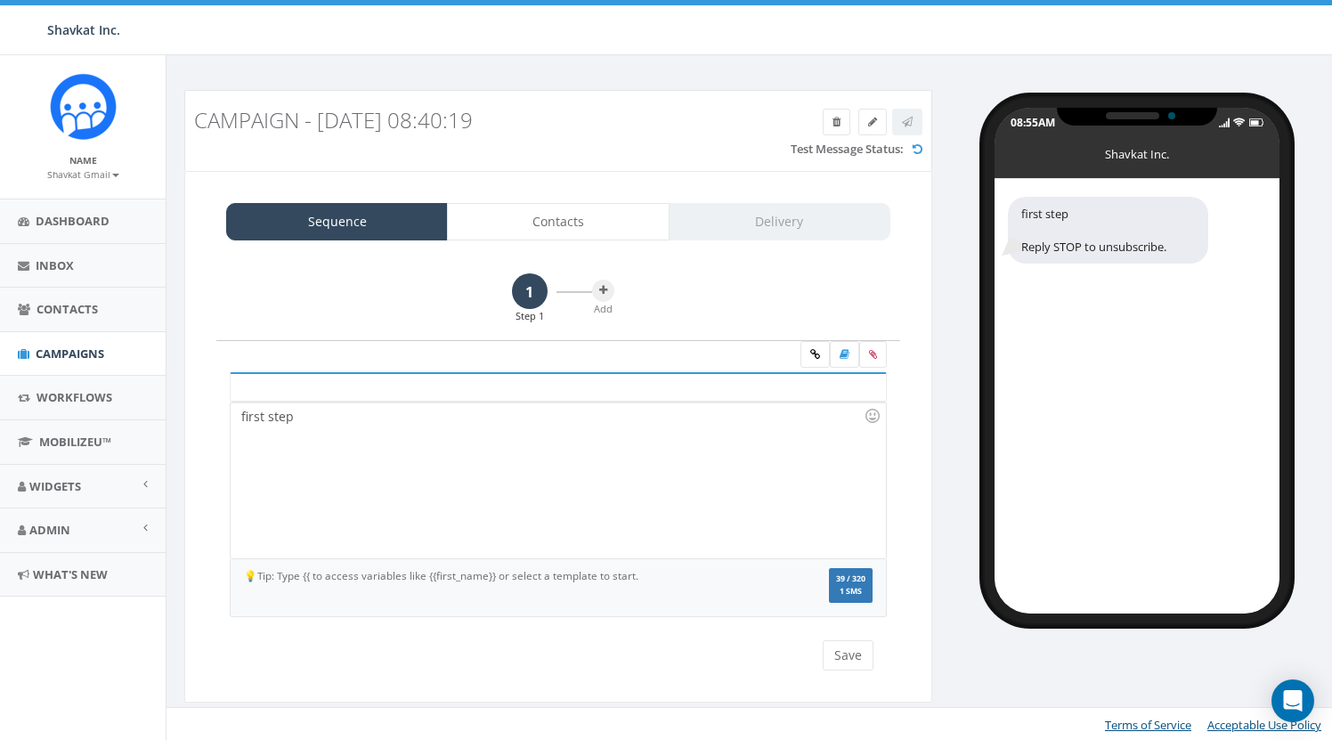
click at [546, 440] on div "first step" at bounding box center [558, 480] width 654 height 156
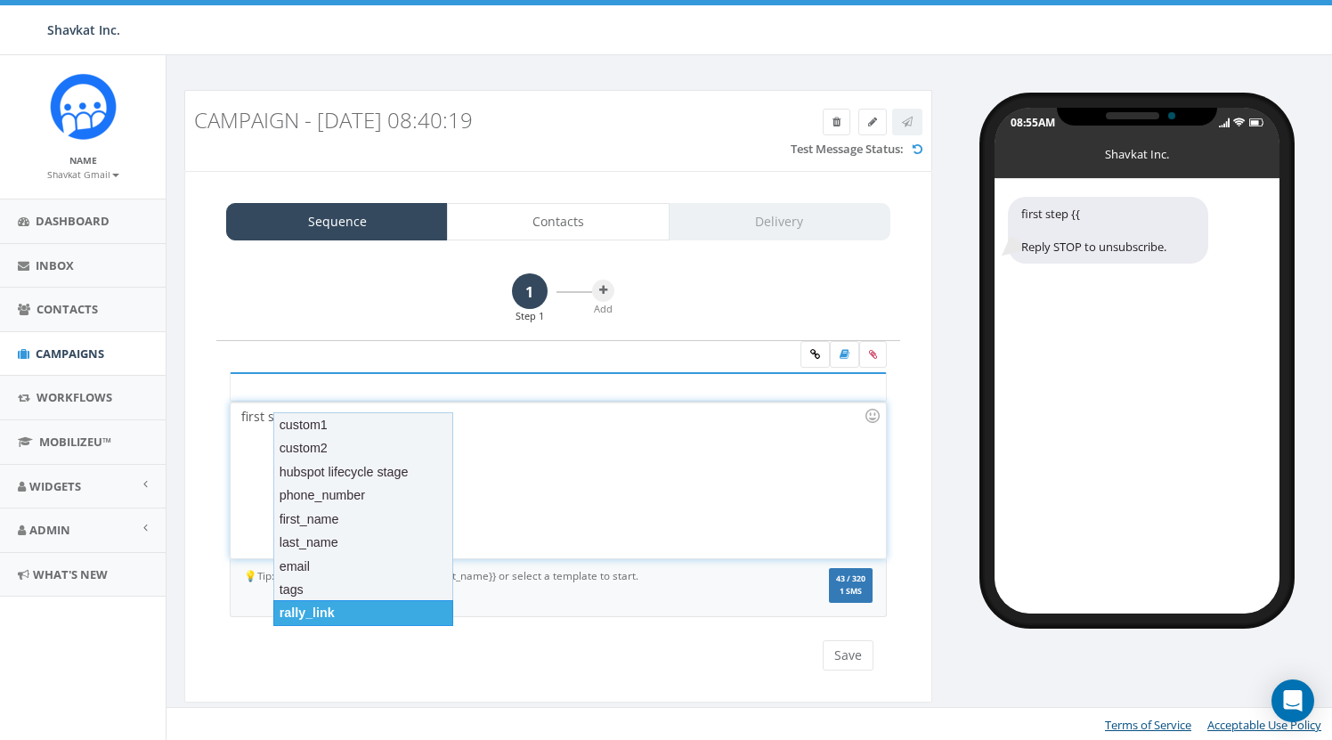
click at [335, 607] on div "rally_link" at bounding box center [363, 612] width 180 height 25
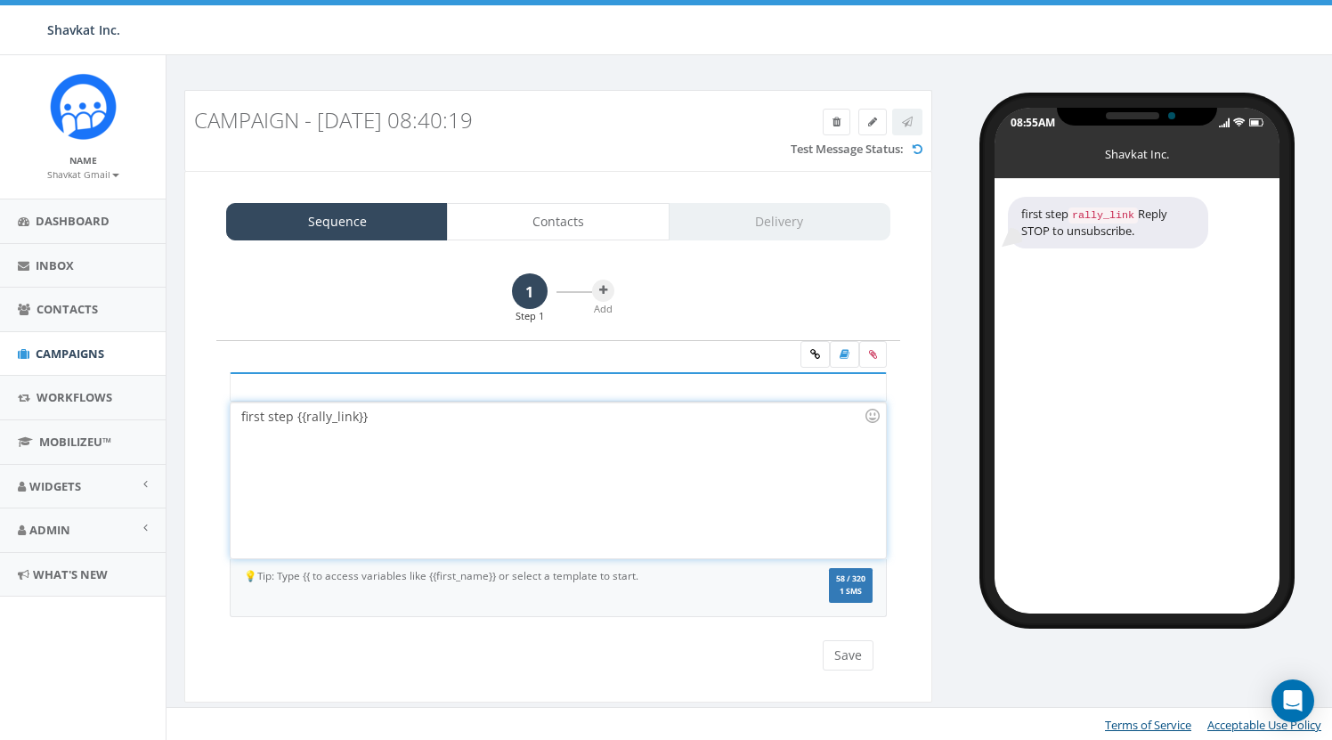
click at [404, 419] on div "first step {{rally_link}}" at bounding box center [558, 480] width 654 height 156
click at [601, 288] on icon at bounding box center [603, 290] width 8 height 11
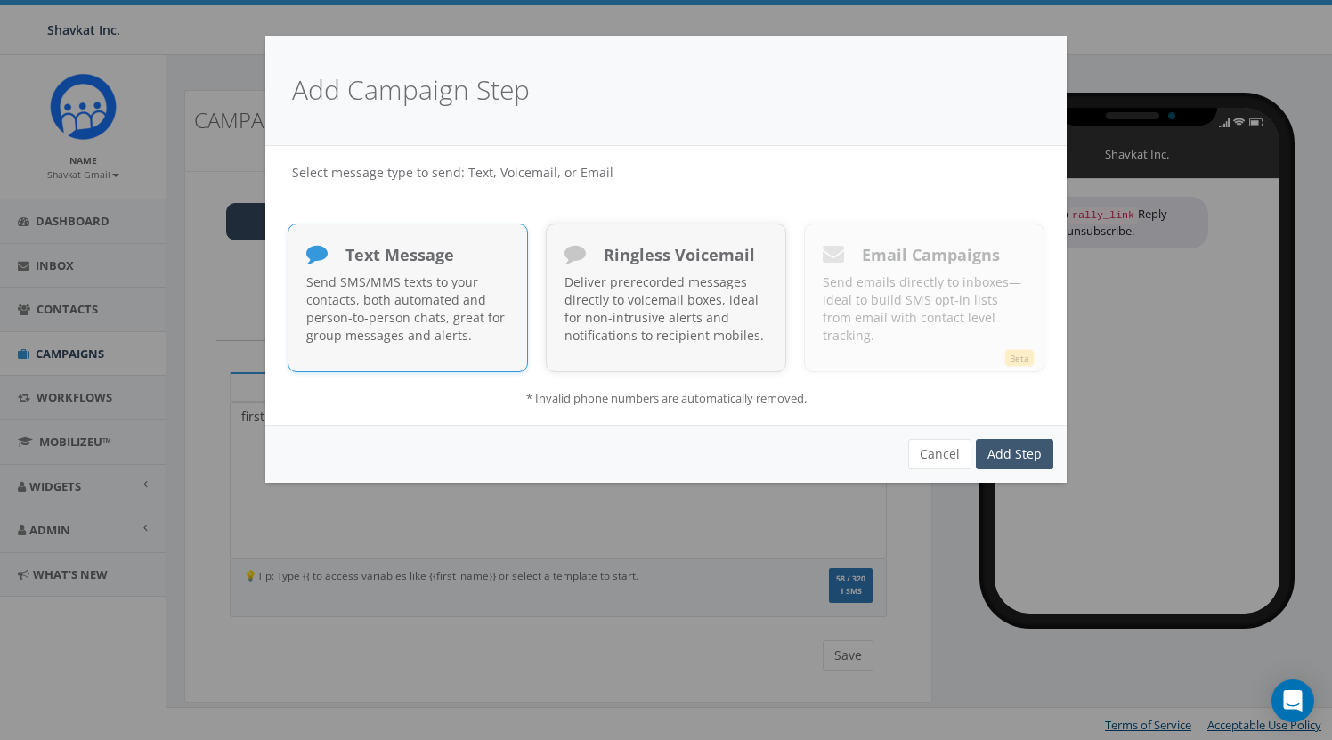
click at [1020, 451] on link "Add Step" at bounding box center [1014, 454] width 77 height 30
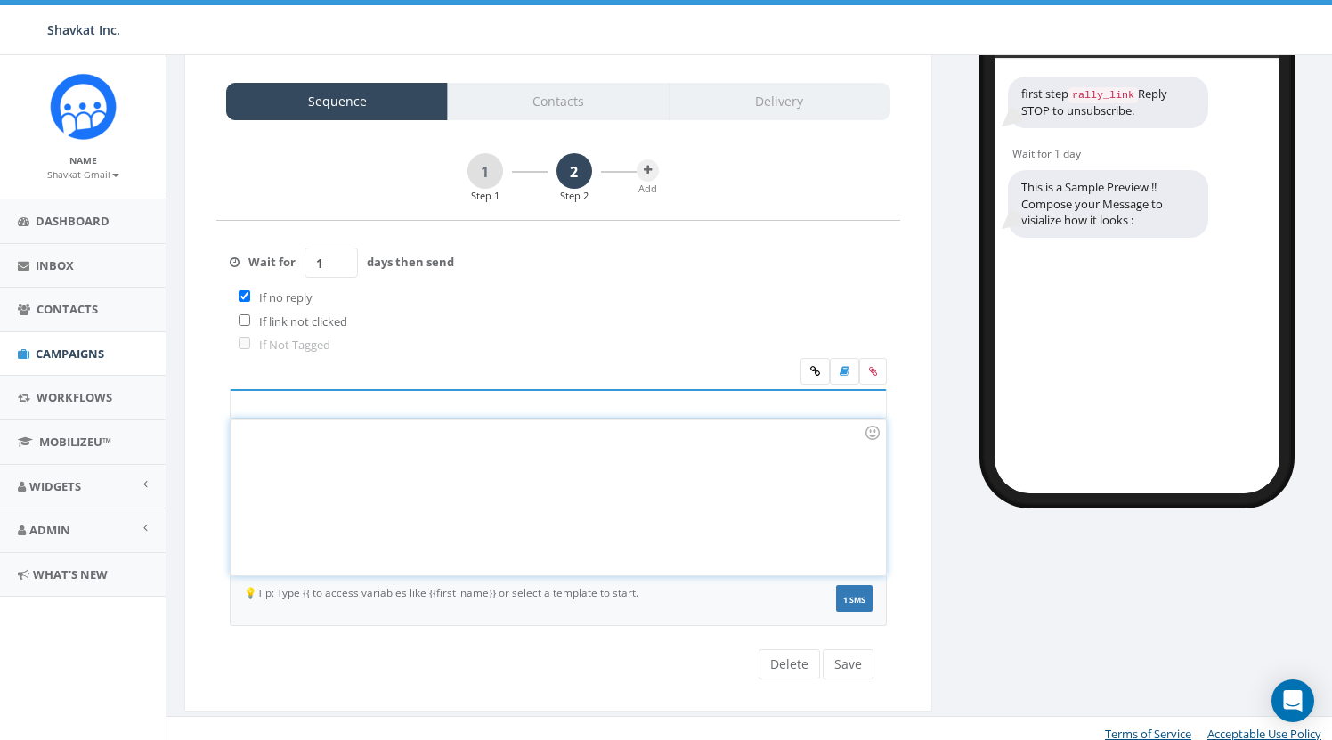
scroll to position [119, 0]
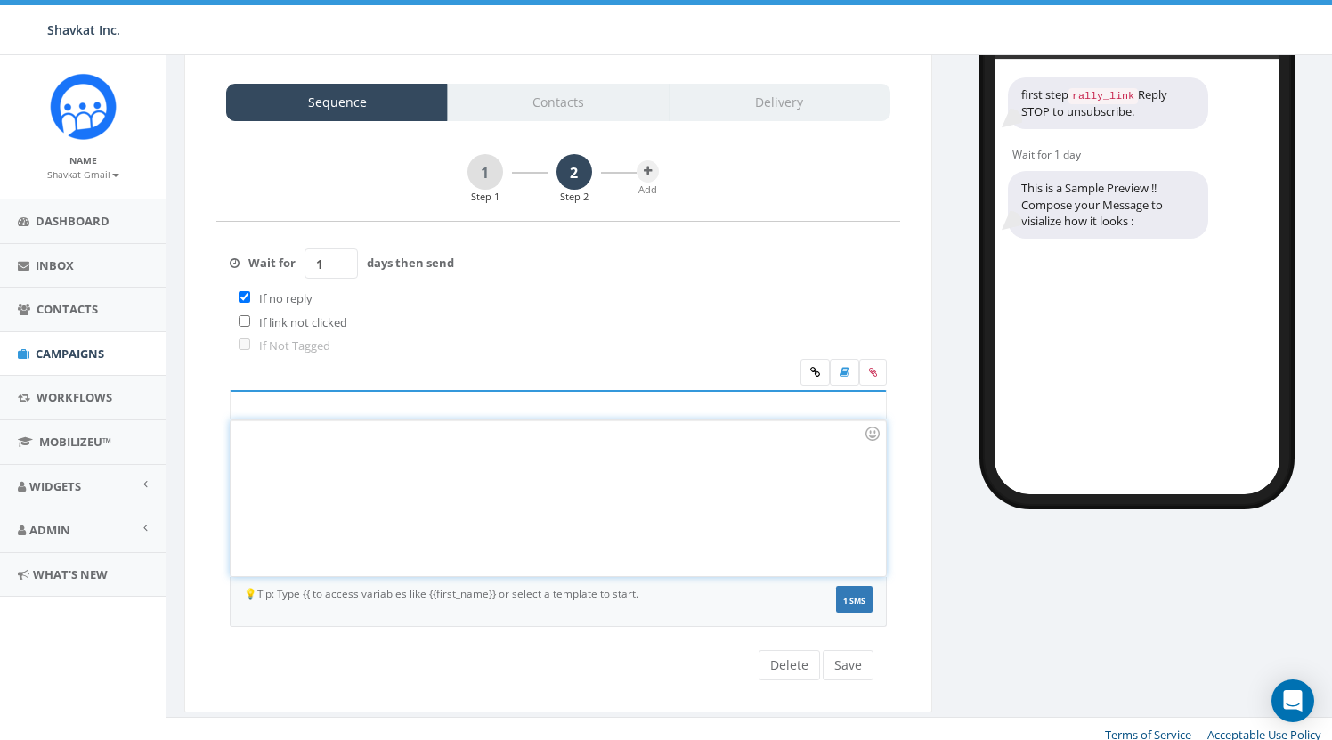
click at [473, 488] on div at bounding box center [558, 498] width 654 height 156
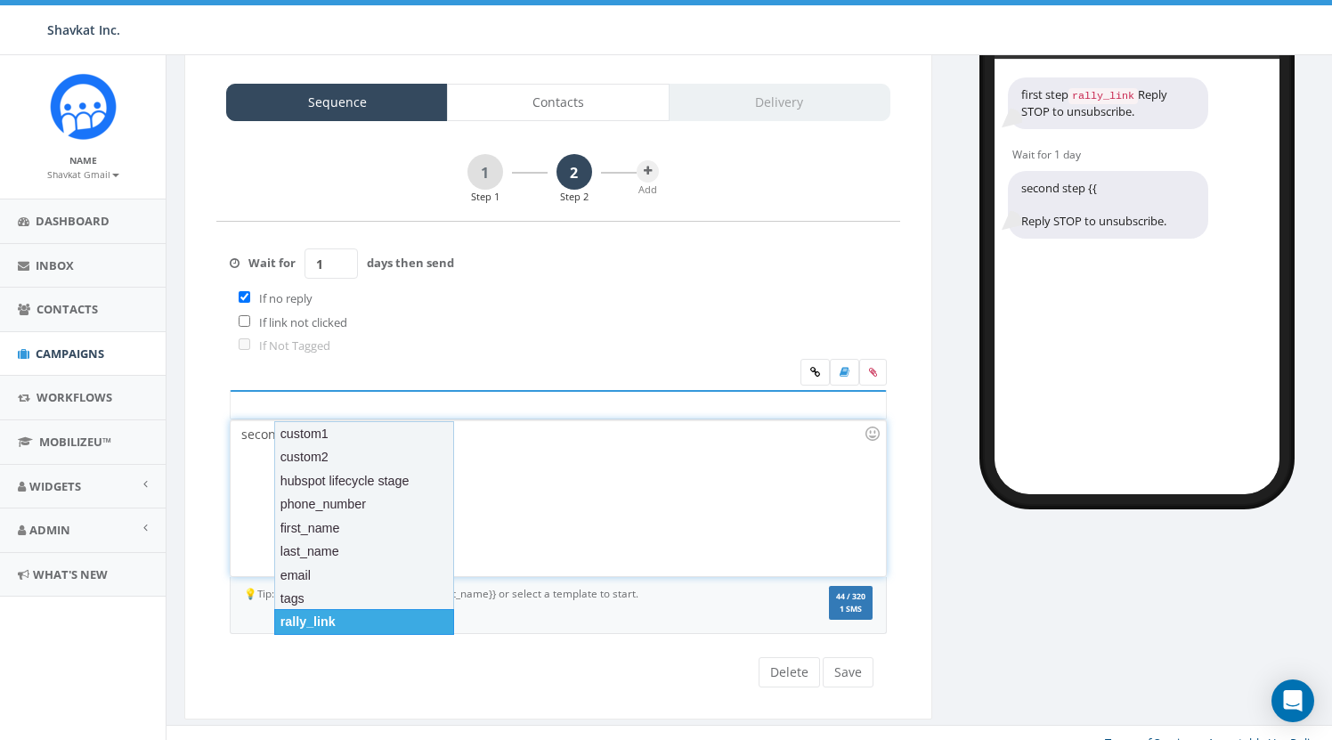
click at [321, 616] on div "rally_link" at bounding box center [364, 621] width 180 height 25
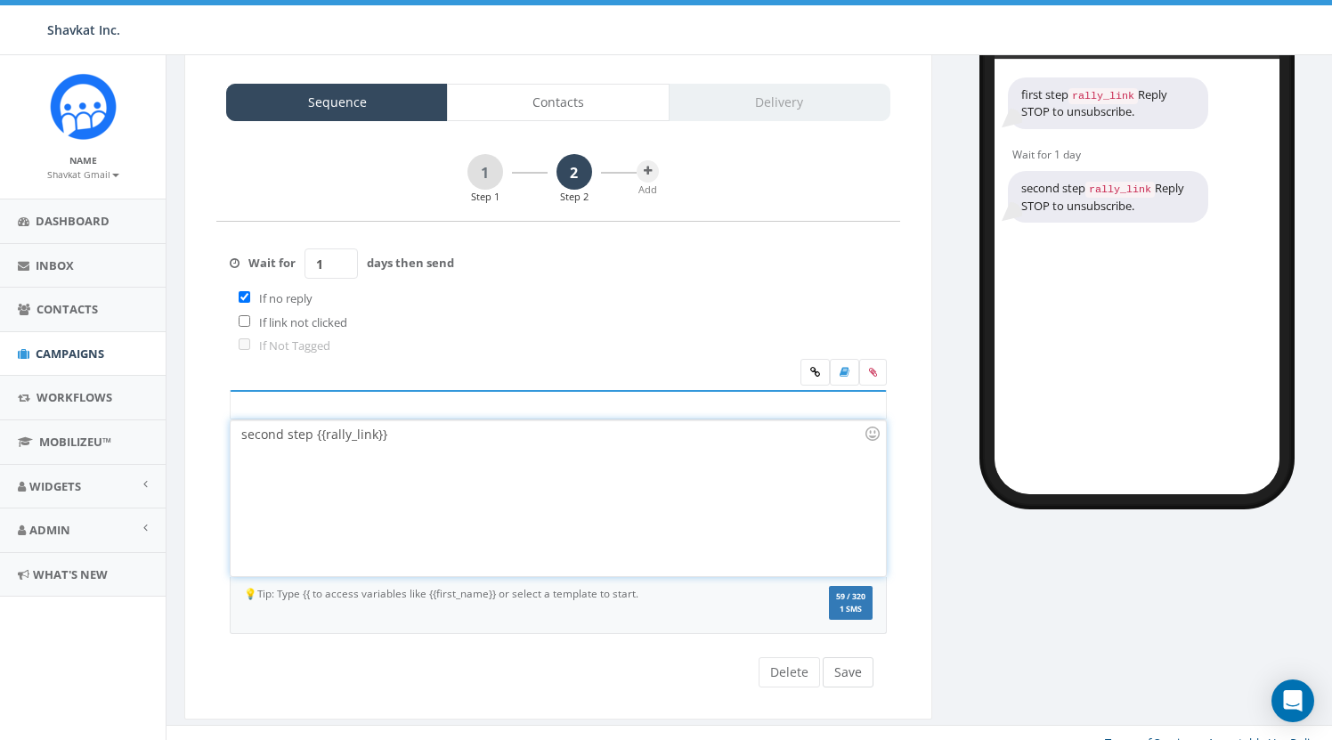
click at [859, 663] on button "Save" at bounding box center [848, 672] width 51 height 30
click at [859, 657] on button "Save" at bounding box center [848, 672] width 51 height 30
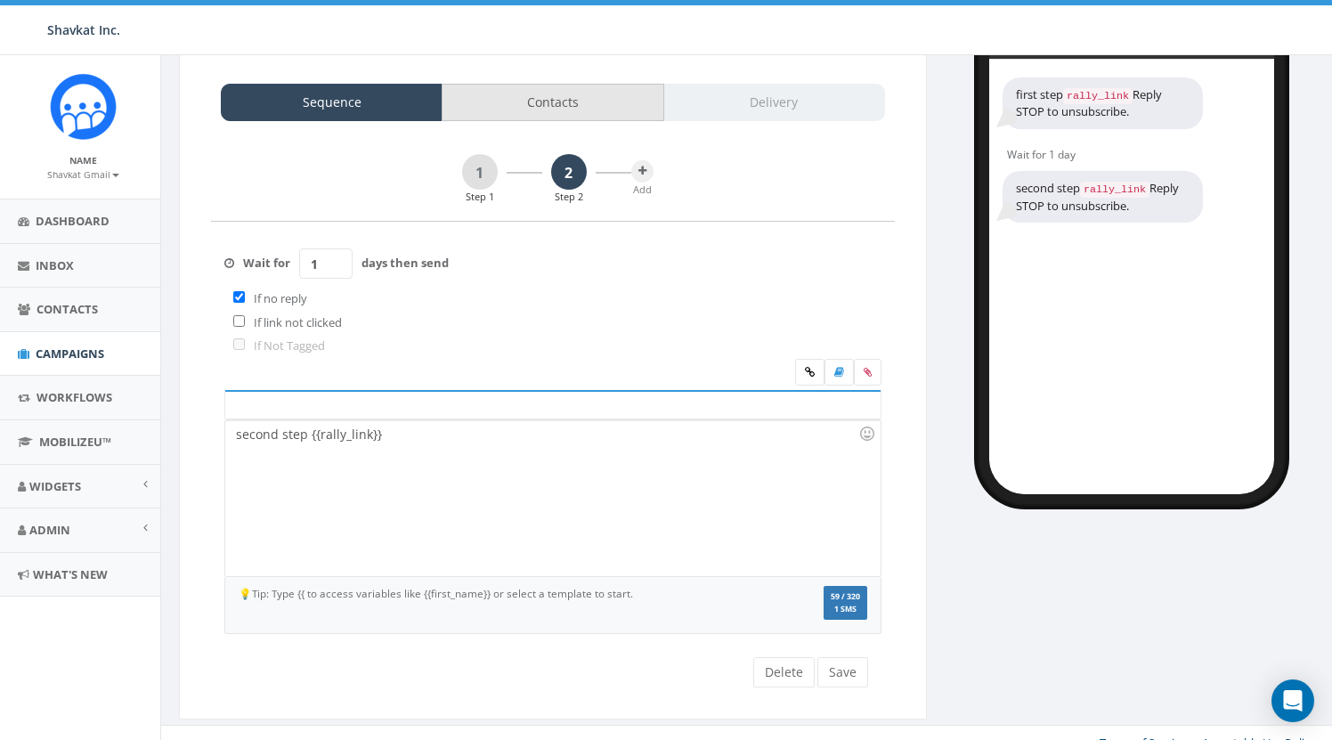
click at [556, 98] on link "Contacts" at bounding box center [553, 102] width 222 height 37
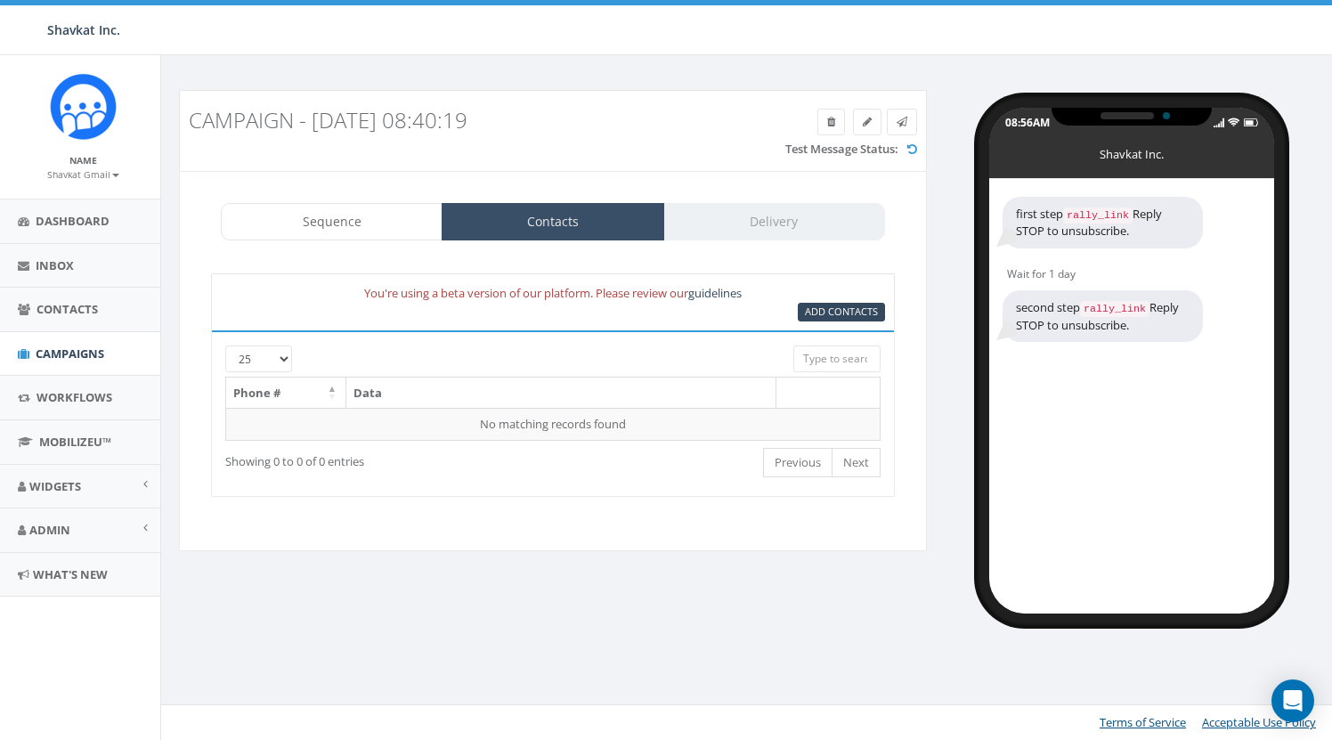
scroll to position [119, 5]
click at [829, 305] on span "Add Contacts" at bounding box center [841, 311] width 73 height 13
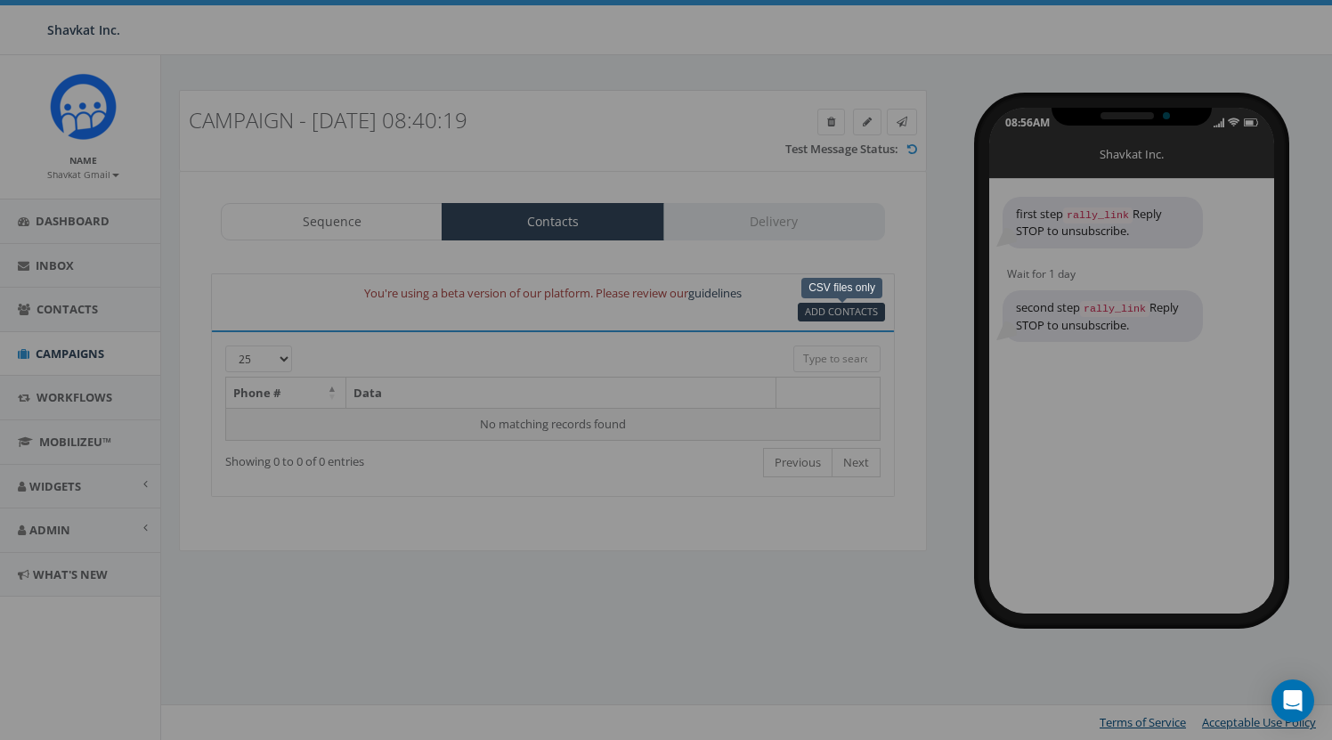
select select
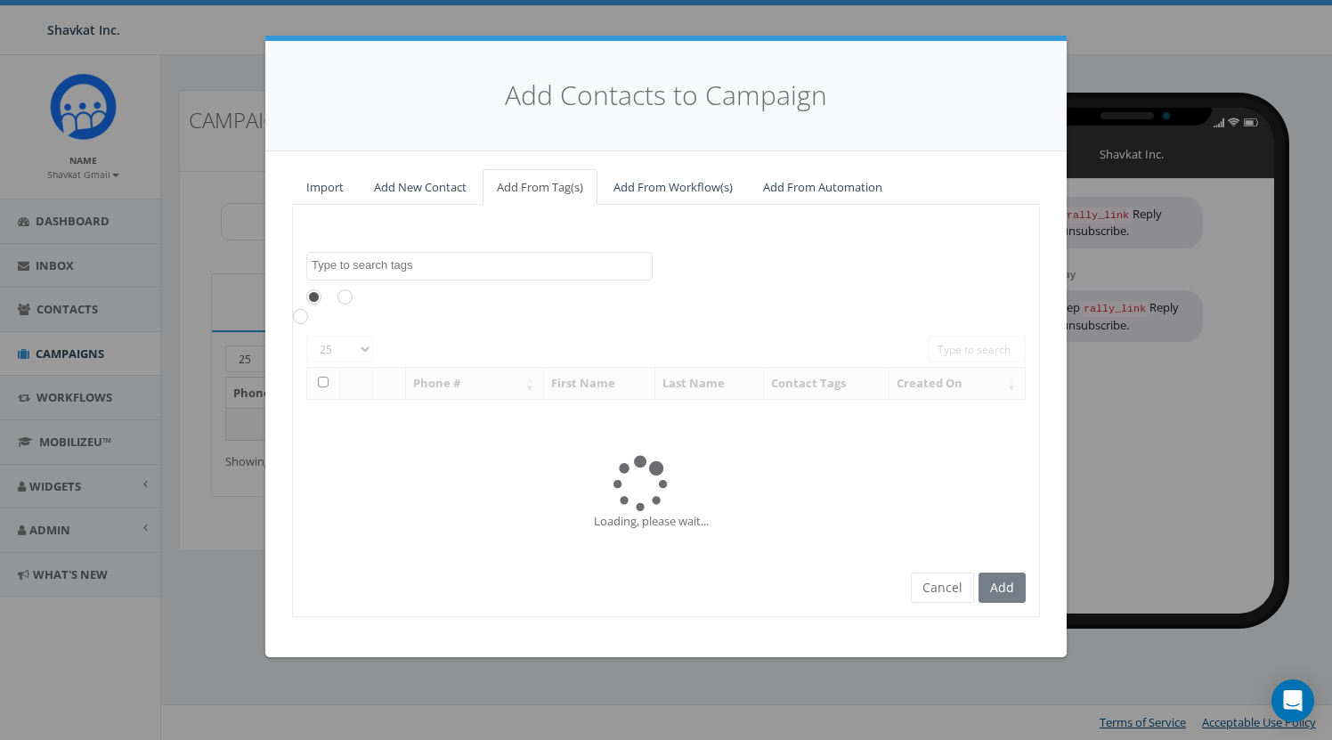
scroll to position [0, 5]
click at [405, 192] on link "Add New Contact" at bounding box center [420, 187] width 121 height 37
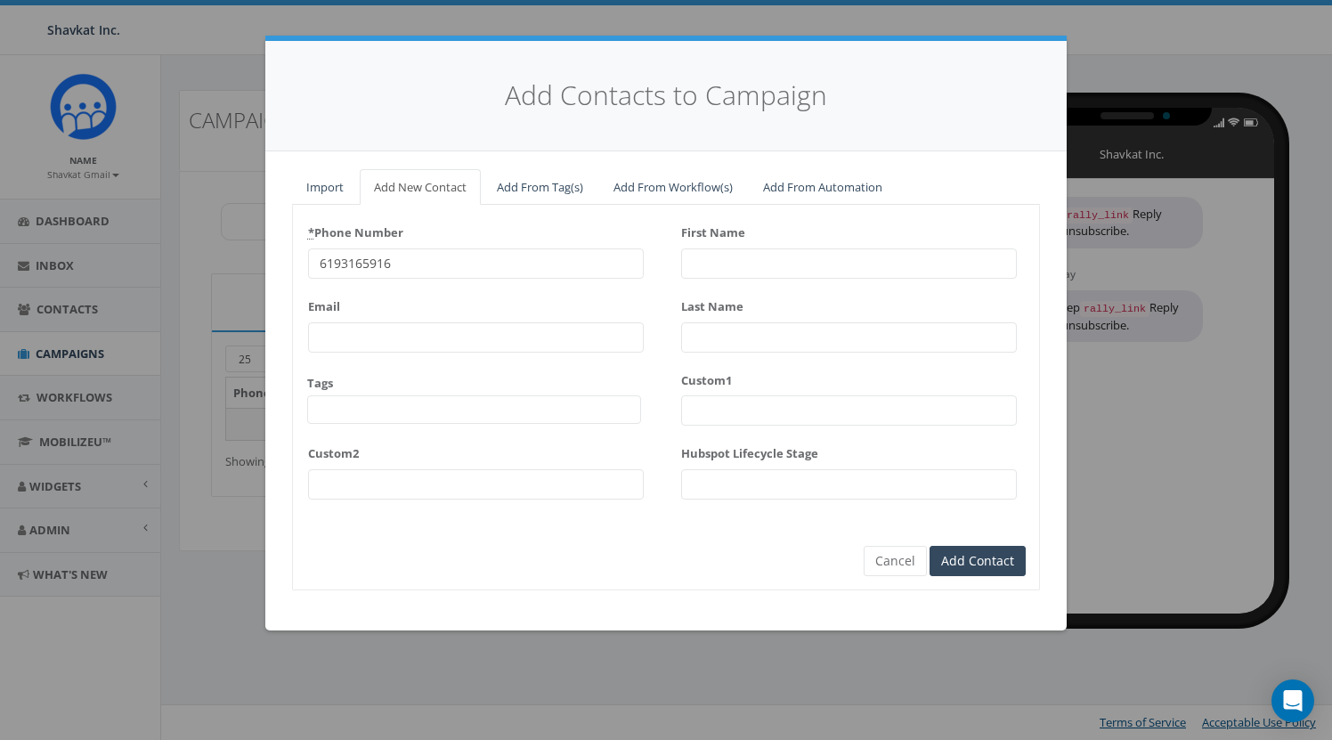
type input "6193165916"
type input "Shavkat"
type input "Primary"
click at [669, 287] on div "* Phone Number 6193165916 Email Tags All Options Dev Email FUB FUB FundraiseUp …" at bounding box center [666, 365] width 746 height 294
type input "shavkat"
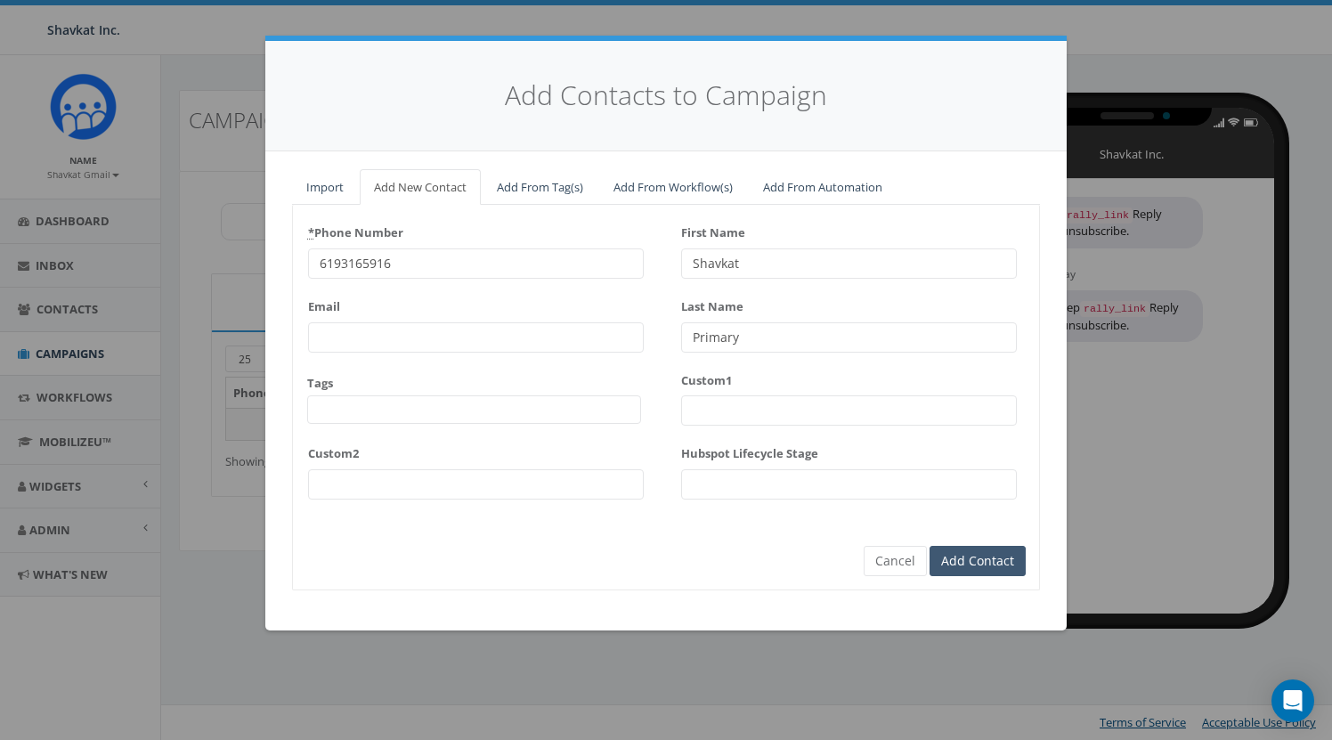
click at [991, 561] on input "Add Contact" at bounding box center [978, 561] width 96 height 30
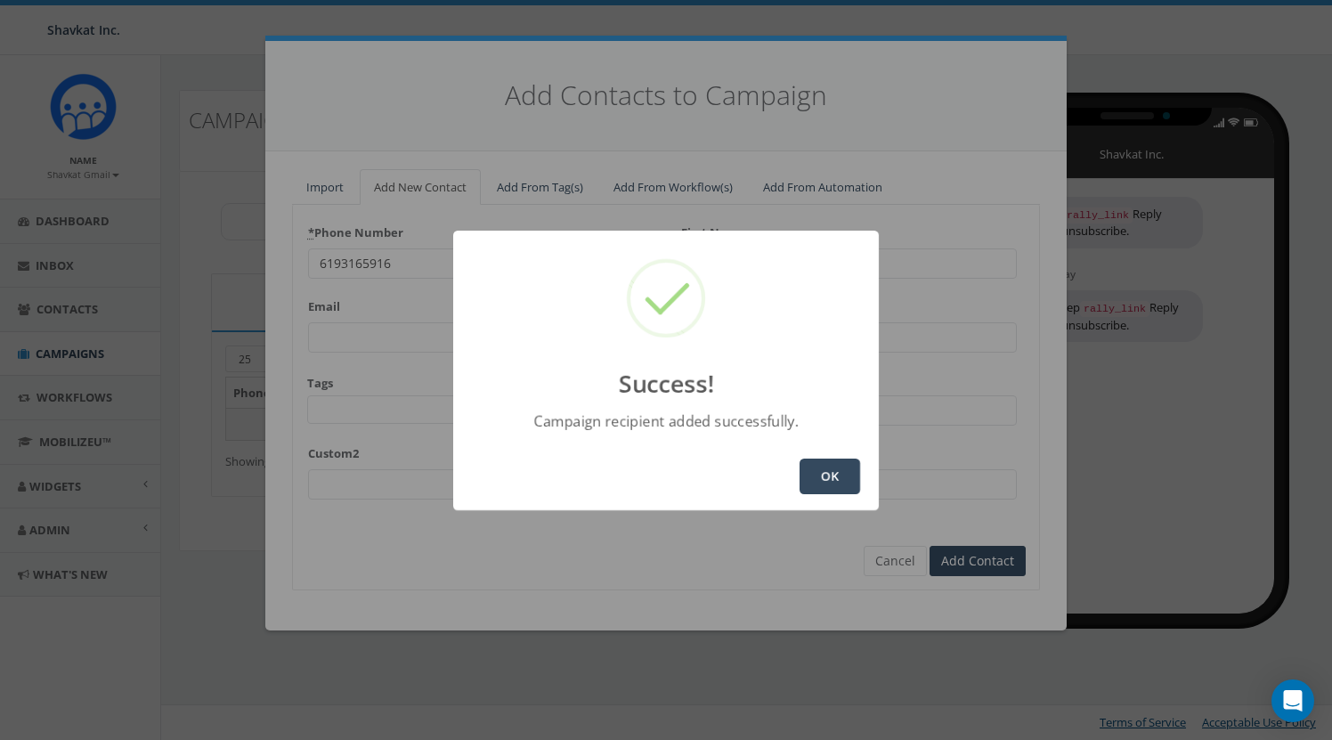
click at [826, 477] on button "OK" at bounding box center [830, 477] width 61 height 36
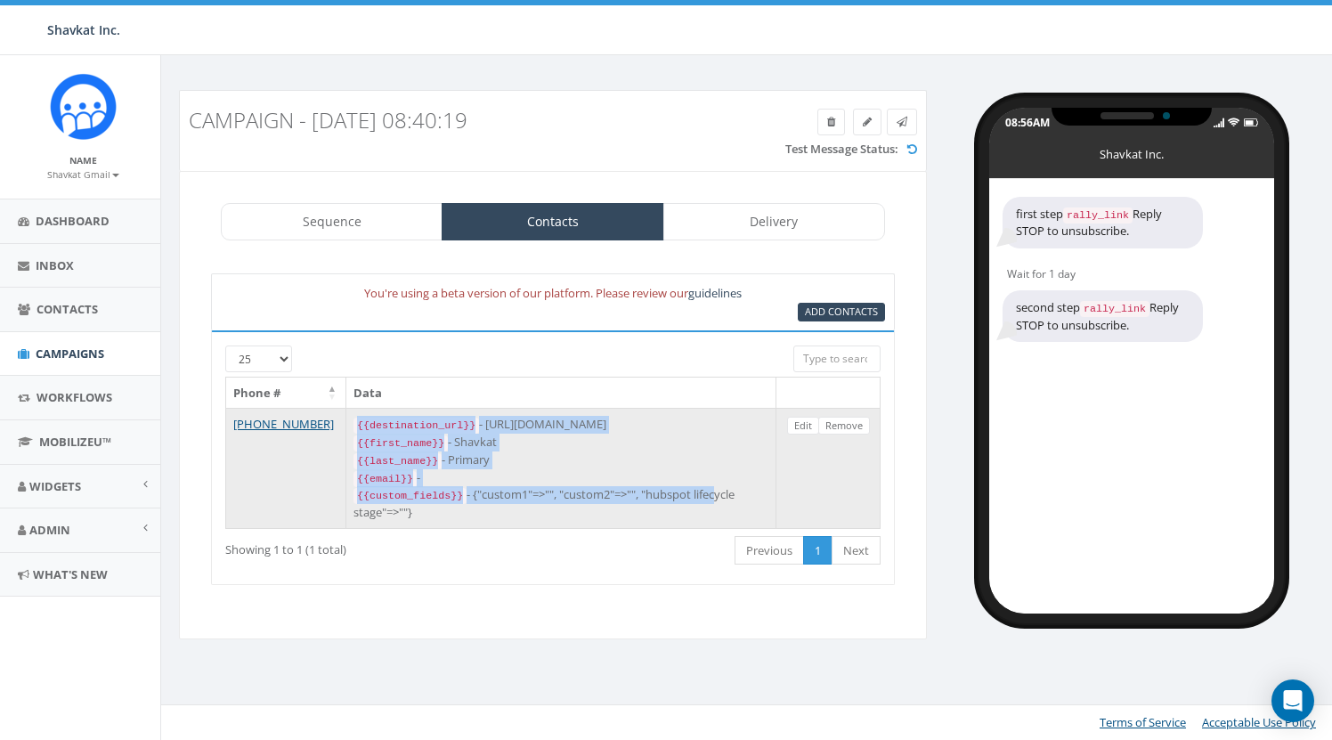
drag, startPoint x: 359, startPoint y: 424, endPoint x: 600, endPoint y: 461, distance: 244.2
click at [716, 483] on div "{{destination_url}} - https://rclink.co/link/FpN0JQ {{first_name}} - Shavkat {{…" at bounding box center [560, 468] width 415 height 104
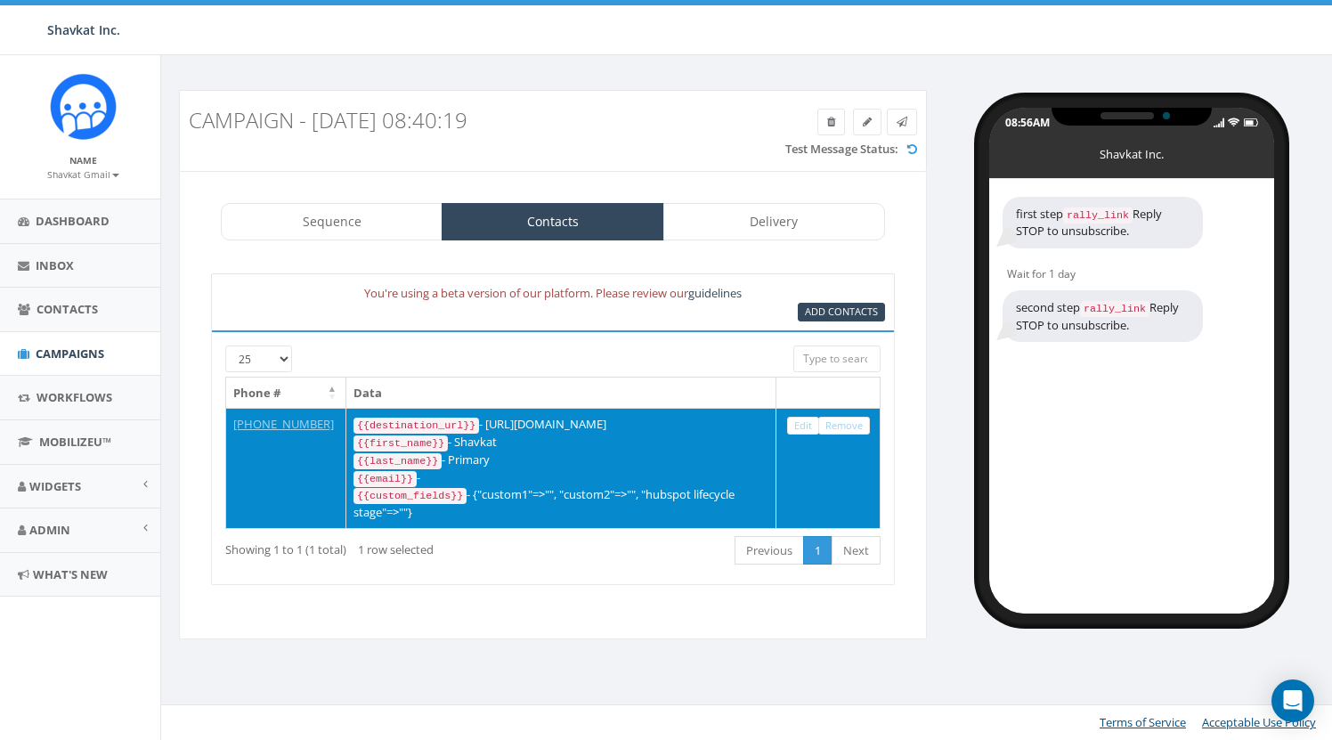
drag, startPoint x: 649, startPoint y: 456, endPoint x: 695, endPoint y: 453, distance: 45.5
click at [650, 456] on div "{{last_name}} - Primary" at bounding box center [560, 460] width 415 height 18
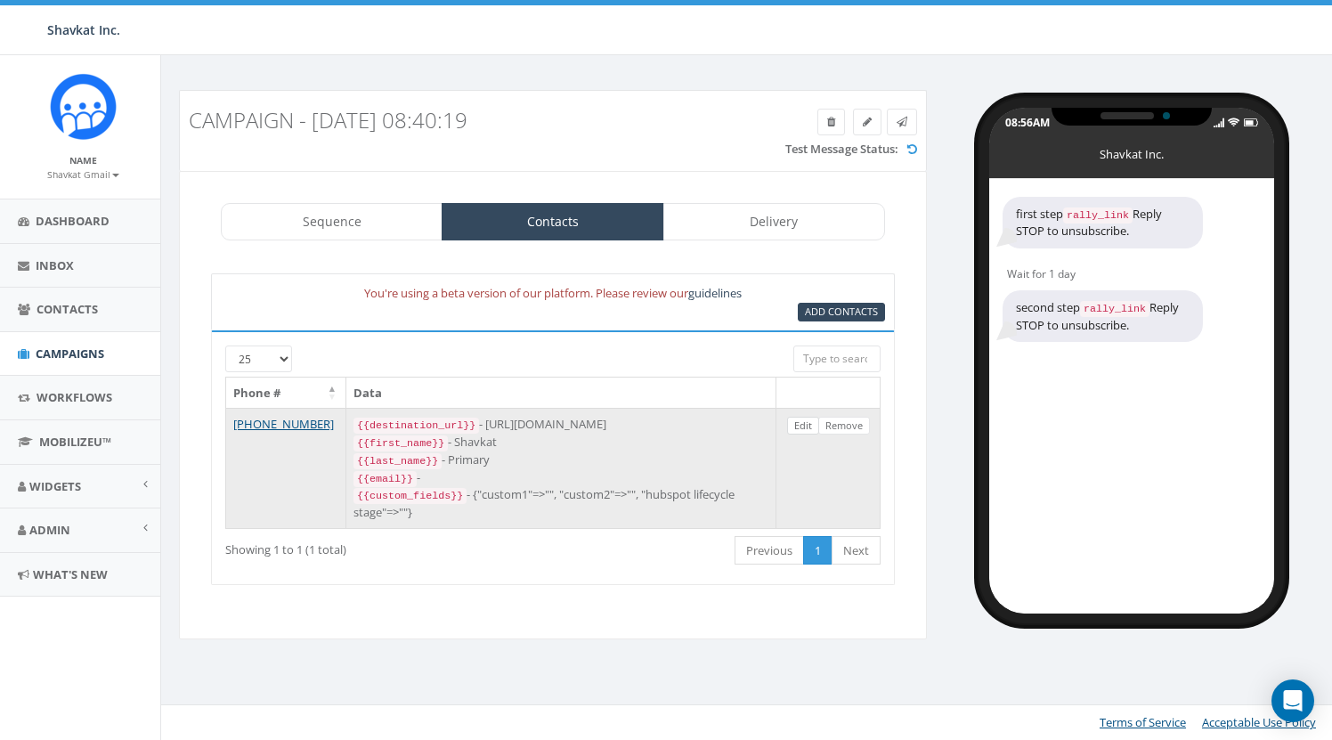
click at [799, 423] on link "Edit" at bounding box center [803, 426] width 32 height 19
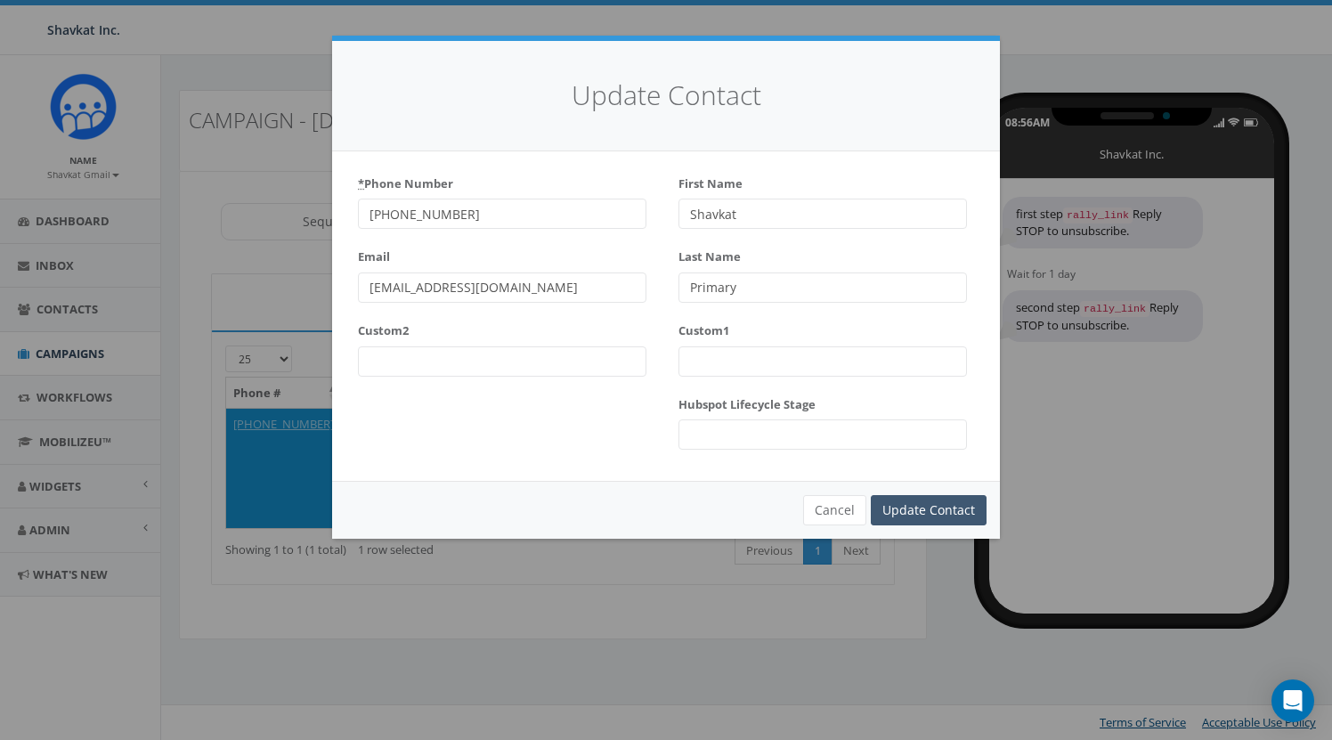
type input "shavkat.samatov@gmail.com"
click at [945, 507] on input "Update Contact" at bounding box center [929, 510] width 116 height 30
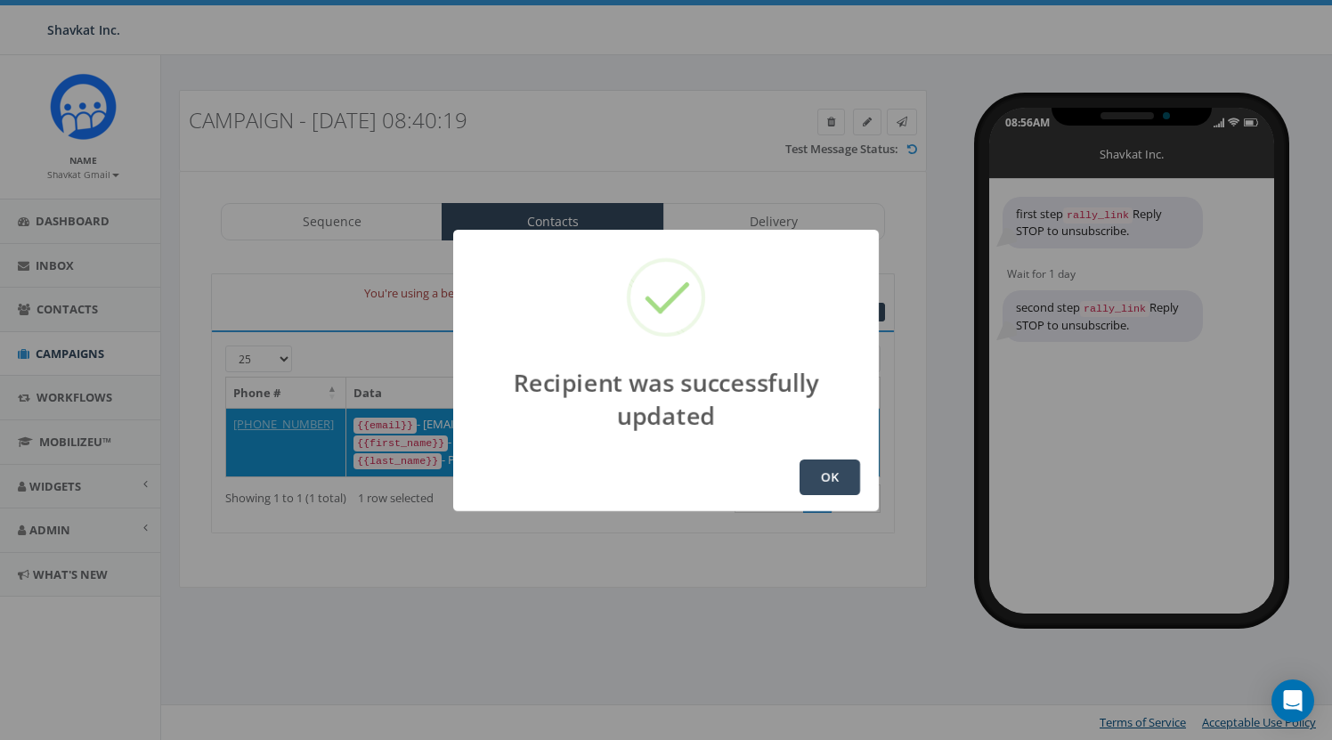
click at [829, 473] on button "OK" at bounding box center [830, 477] width 61 height 36
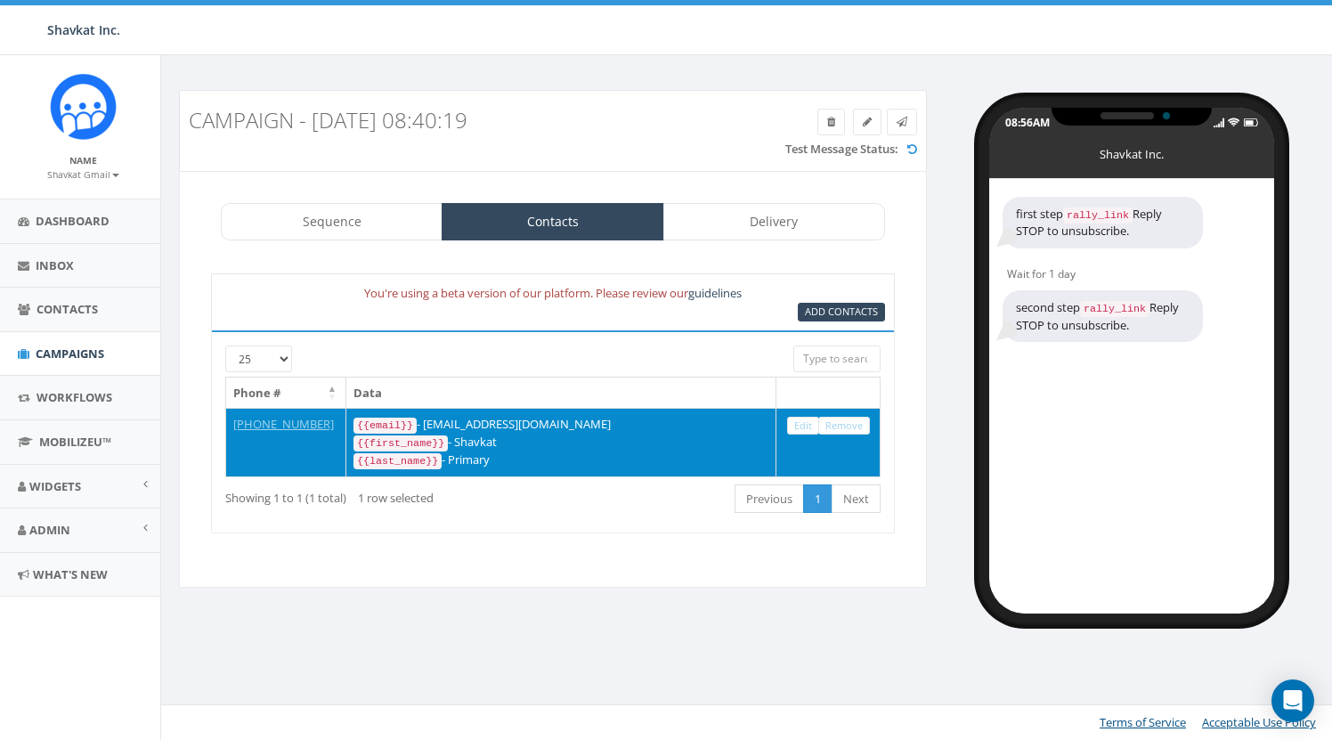
drag, startPoint x: 354, startPoint y: 424, endPoint x: 540, endPoint y: 457, distance: 189.0
click at [540, 457] on div "{{email}} - shavkat.samatov@gmail.com {{first_name}} - Shavkat {{last_name}} - …" at bounding box center [560, 442] width 415 height 53
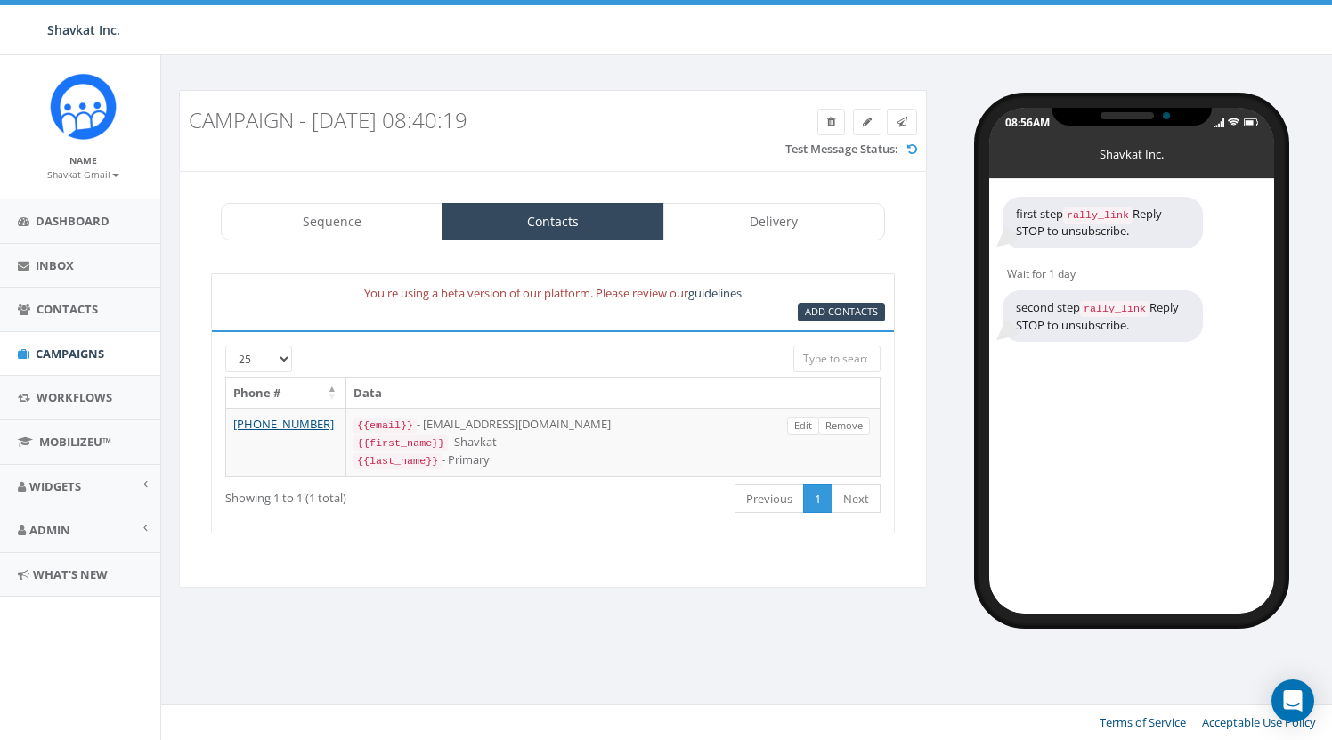
click at [577, 489] on div "First Previous 1 Next Last" at bounding box center [694, 501] width 371 height 37
click at [69, 346] on span "Campaigns" at bounding box center [70, 353] width 69 height 16
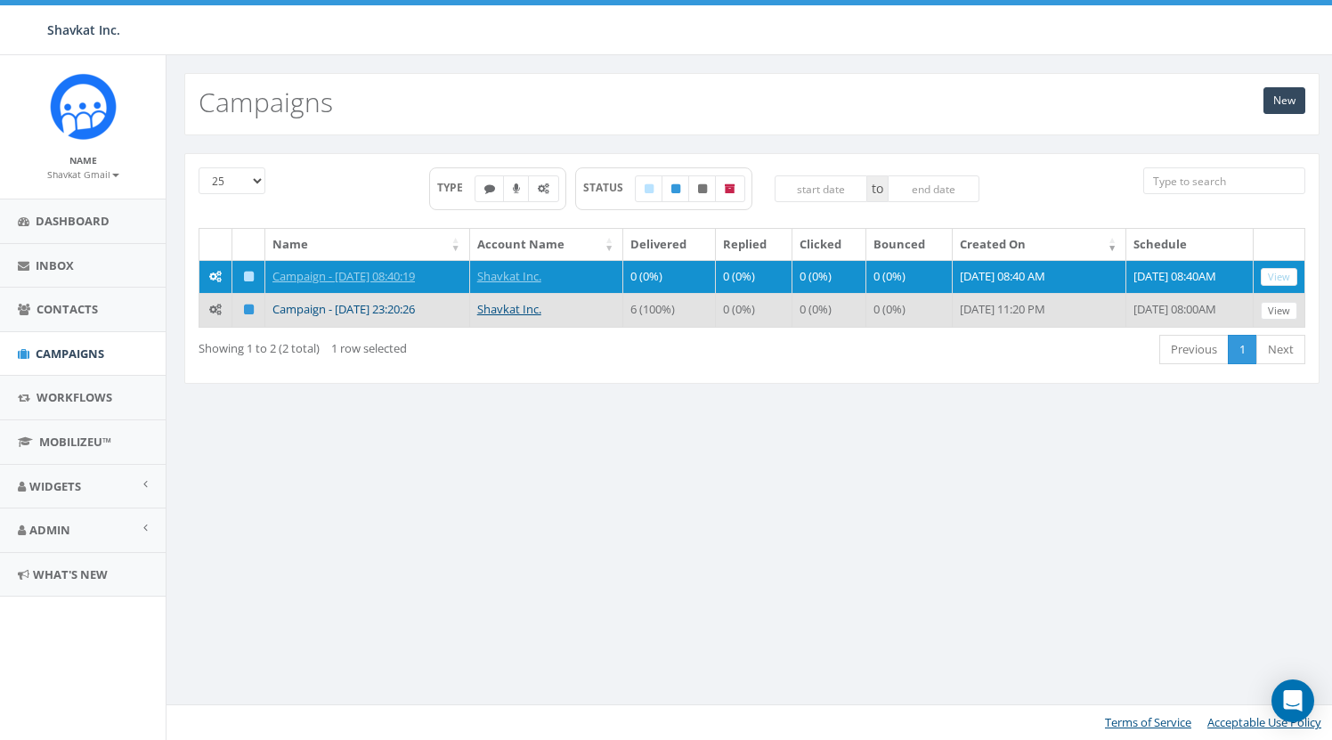
click at [394, 310] on link "Campaign - 10/06/2025, 23:20:26" at bounding box center [343, 309] width 142 height 16
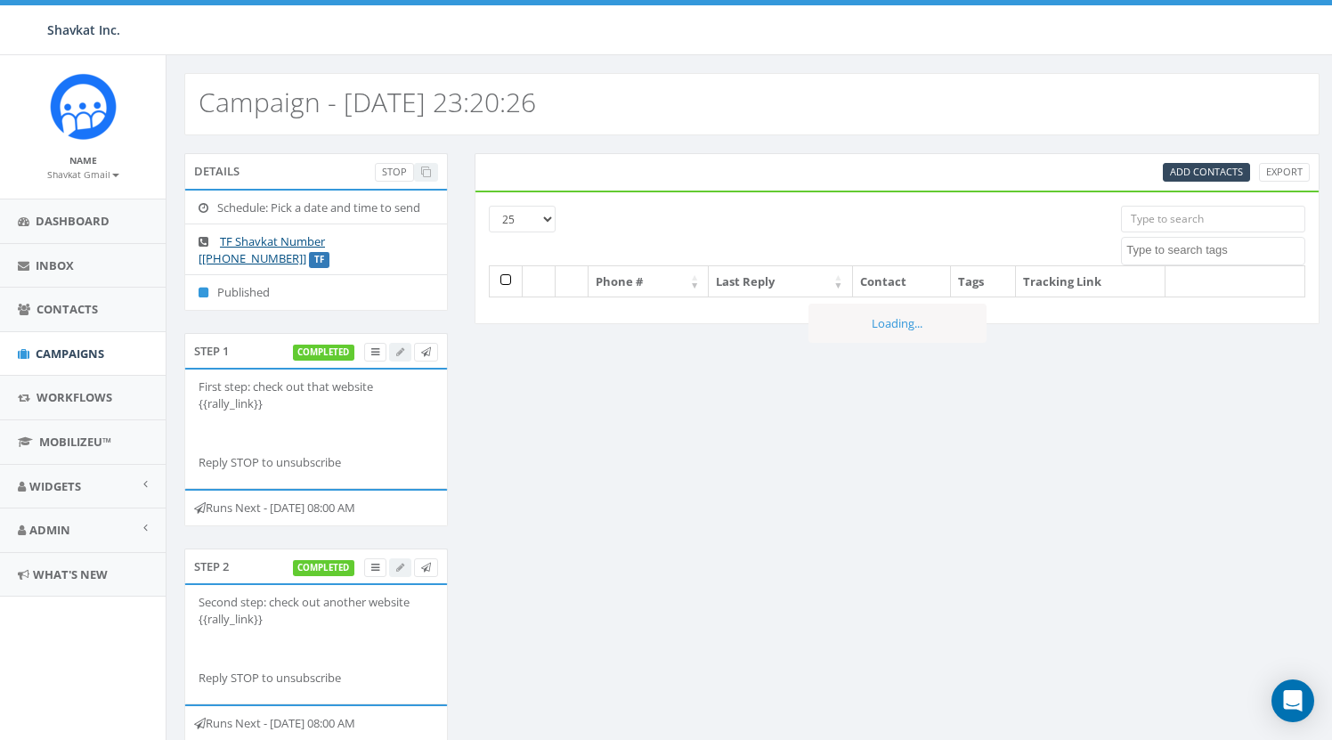
select select
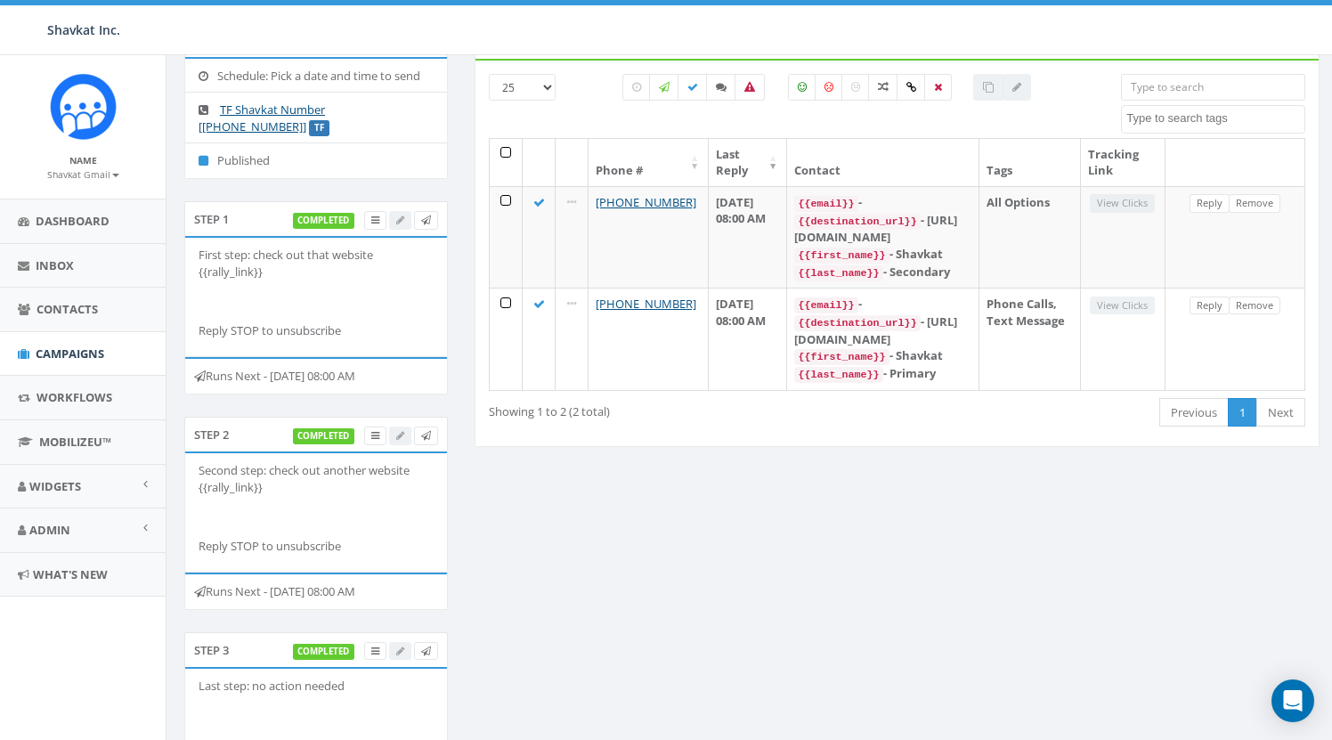
scroll to position [134, 0]
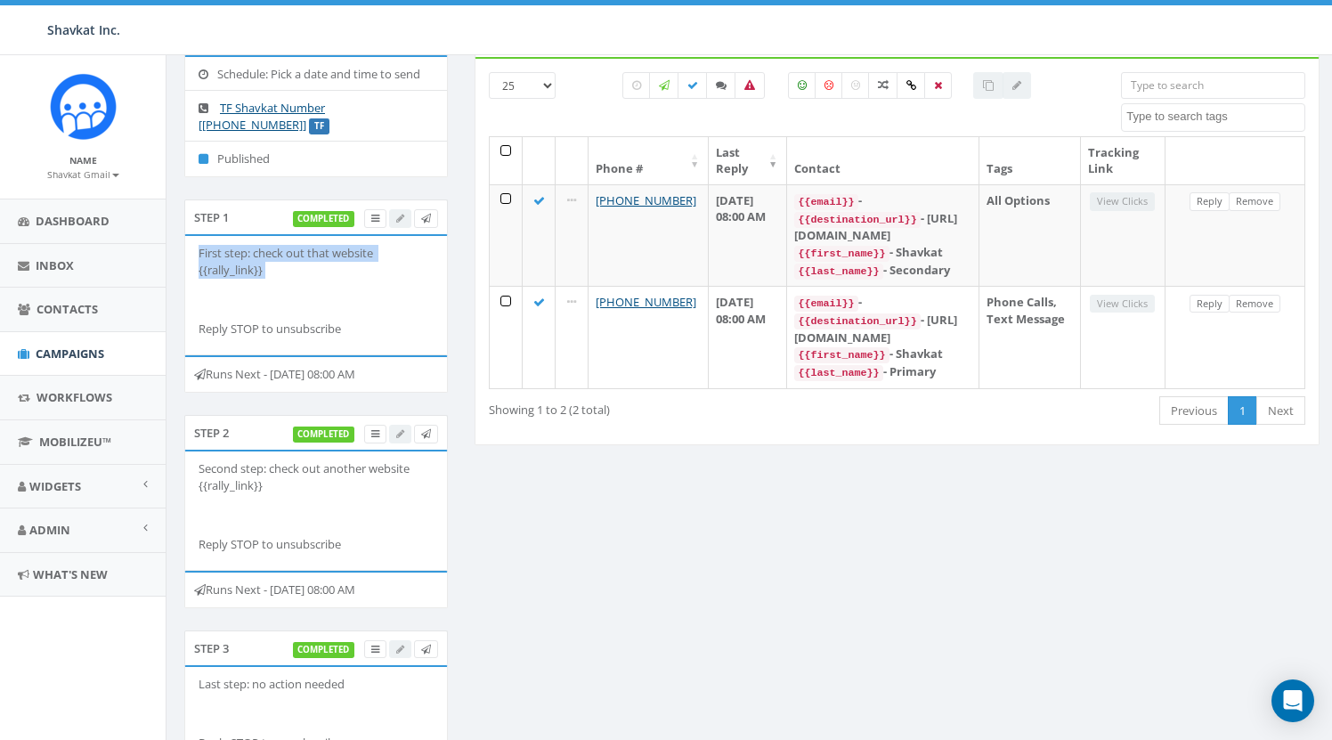
drag, startPoint x: 200, startPoint y: 250, endPoint x: 346, endPoint y: 277, distance: 148.4
click at [337, 277] on div "First step: check out that website {{rally_link}} Reply STOP to unsubscribe" at bounding box center [316, 291] width 235 height 92
click at [346, 277] on div "First step: check out that website {{rally_link}} Reply STOP to unsubscribe" at bounding box center [316, 291] width 235 height 92
drag, startPoint x: 207, startPoint y: 266, endPoint x: 279, endPoint y: 269, distance: 71.3
click at [279, 269] on li "First step: check out that website {{rally_link}} Reply STOP to unsubscribe" at bounding box center [316, 295] width 262 height 118
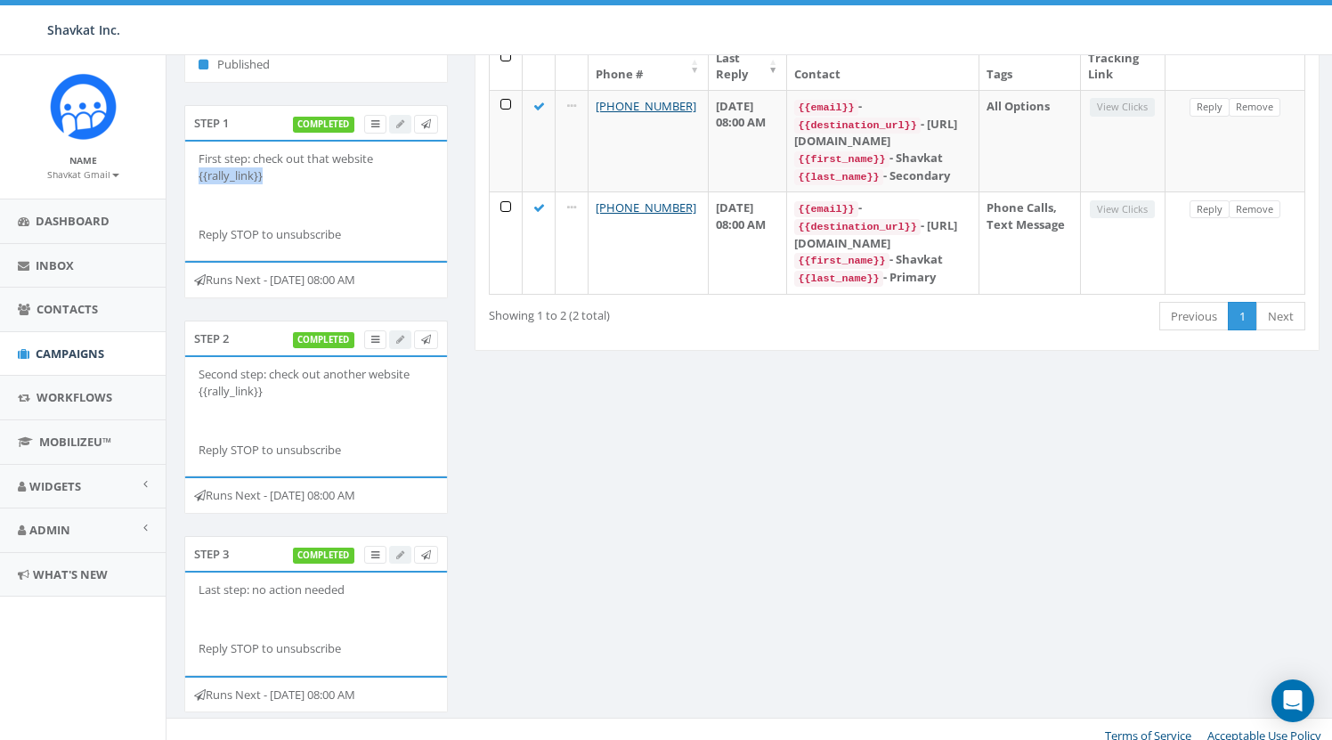
scroll to position [228, 1]
click at [474, 396] on div "Details Stop Schedule: Pick a date and time to send TF Shavkat Number [[PHONE_N…" at bounding box center [751, 329] width 1162 height 809
